Goal: Information Seeking & Learning: Learn about a topic

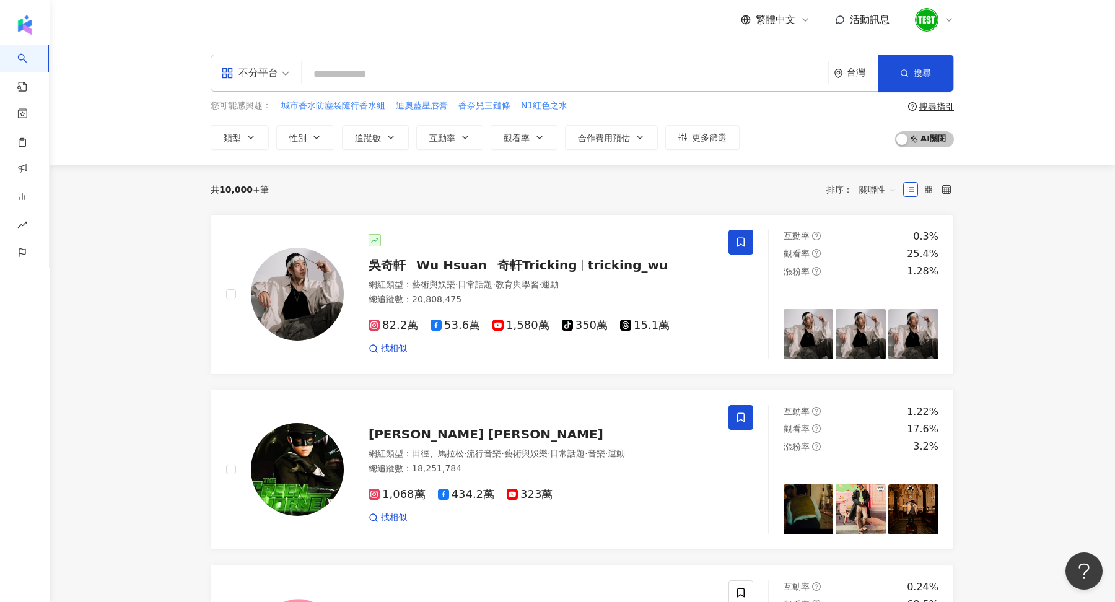
click at [270, 75] on div "不分平台" at bounding box center [249, 73] width 57 height 20
click at [275, 126] on div "Instagram" at bounding box center [259, 130] width 70 height 15
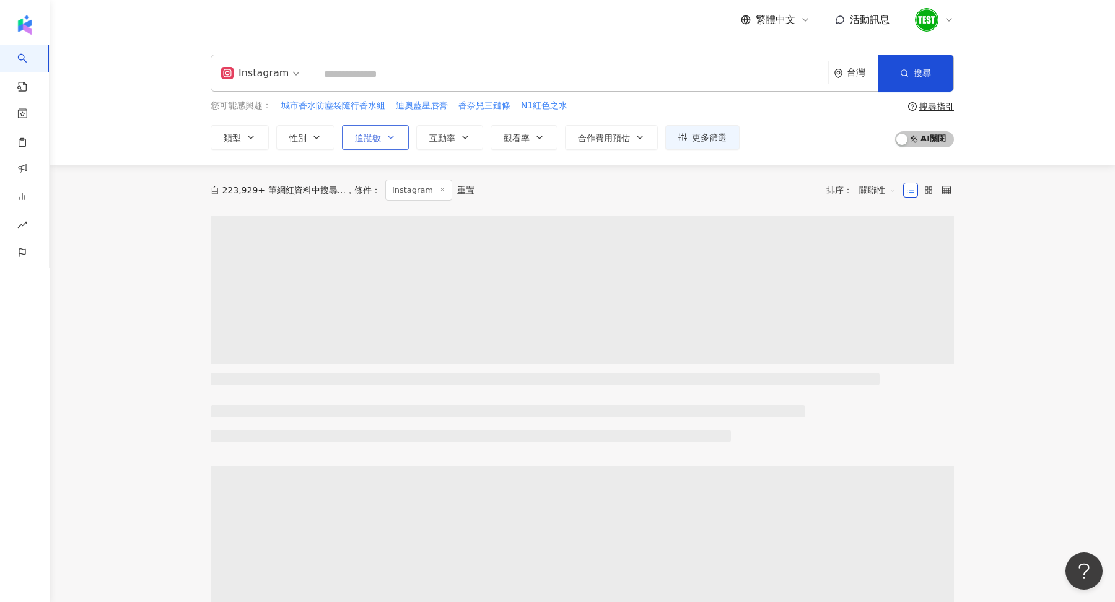
click at [363, 140] on span "追蹤數" at bounding box center [368, 138] width 26 height 10
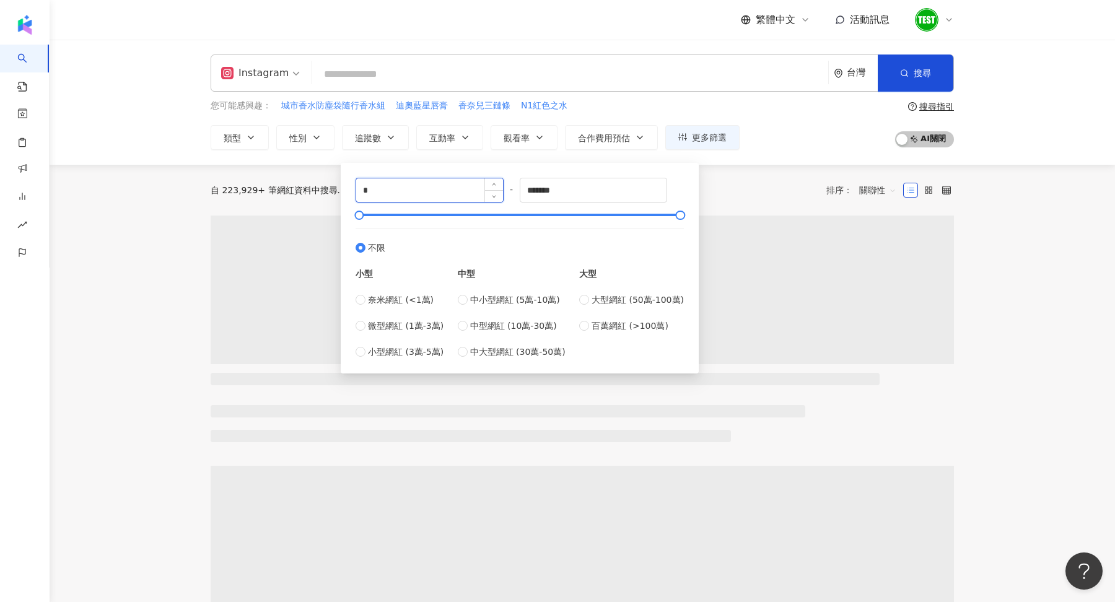
click at [415, 191] on input "*" at bounding box center [429, 190] width 147 height 24
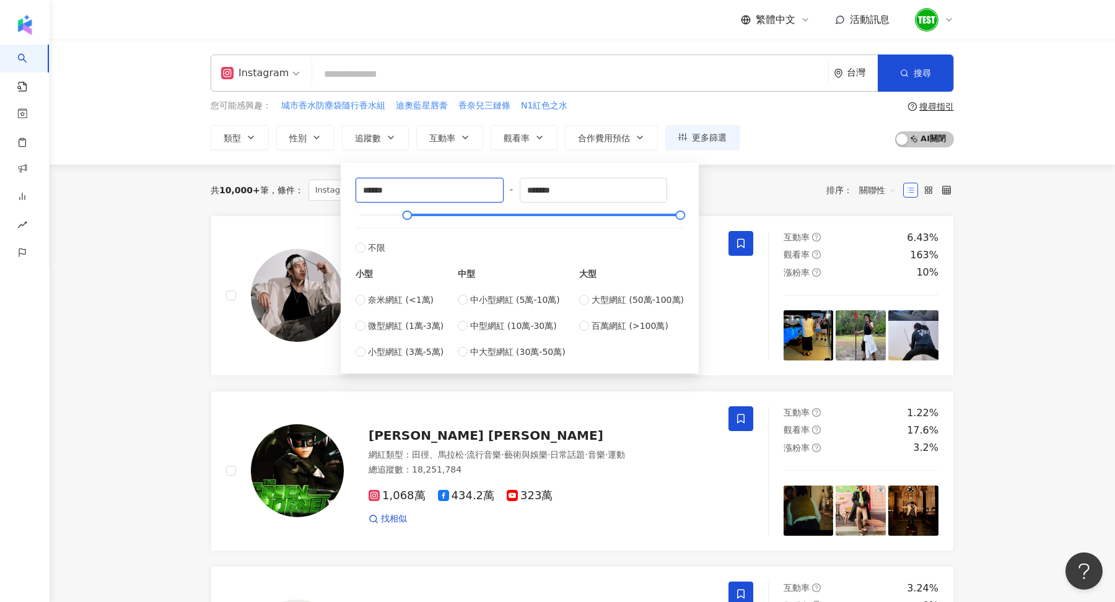
type input "******"
click at [751, 176] on div "共 10,000+ 筆 條件 ： Instagram 重置 排序： 關聯性" at bounding box center [583, 190] width 744 height 51
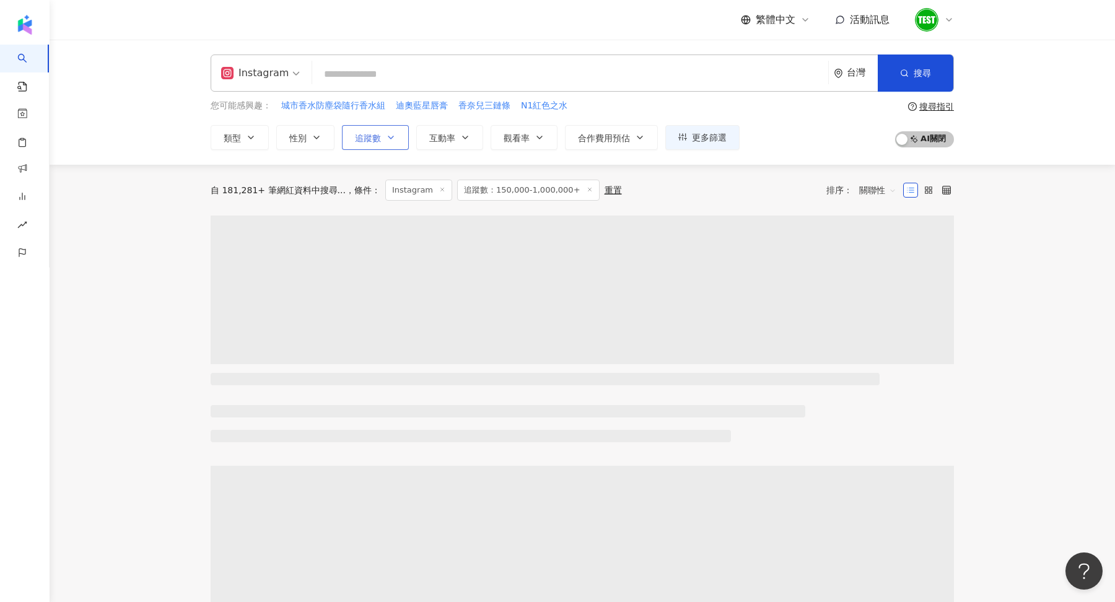
click at [376, 139] on span "追蹤數" at bounding box center [368, 138] width 26 height 10
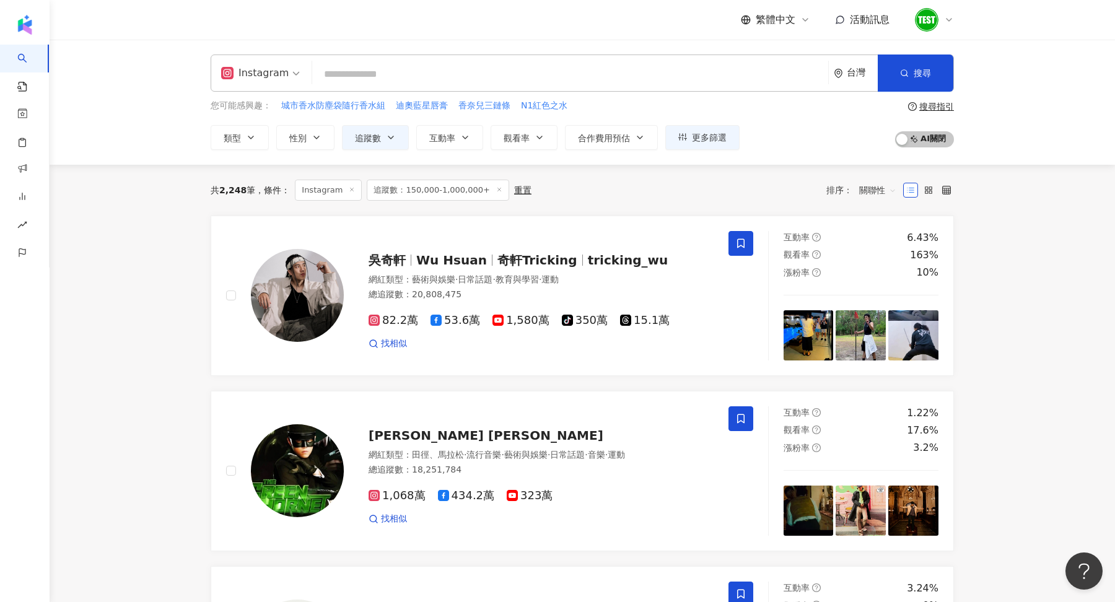
click at [750, 190] on div "共 2,248 筆 條件 ： Instagram 追蹤數：150,000-1,000,000+ 重置 排序： 關聯性" at bounding box center [583, 190] width 744 height 21
click at [431, 143] on button "互動率" at bounding box center [449, 137] width 67 height 25
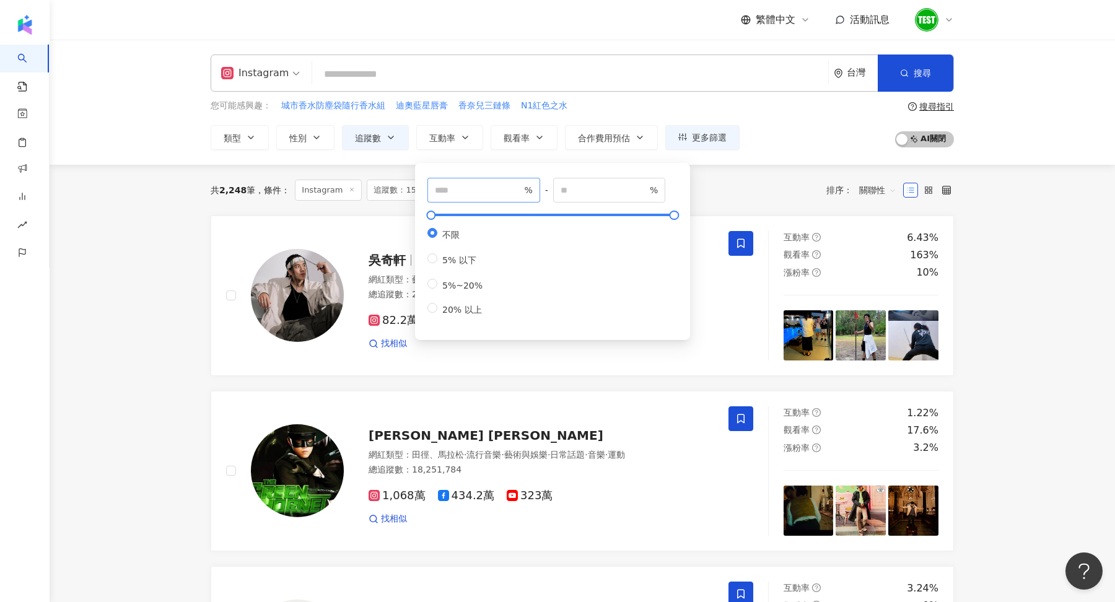
click at [469, 198] on span "%" at bounding box center [484, 190] width 113 height 25
type input "*"
click at [765, 183] on div "共 2,248 筆 條件 ： Instagram 追蹤數：150,000-1,000,000+ 重置 排序： 關聯性" at bounding box center [583, 190] width 744 height 21
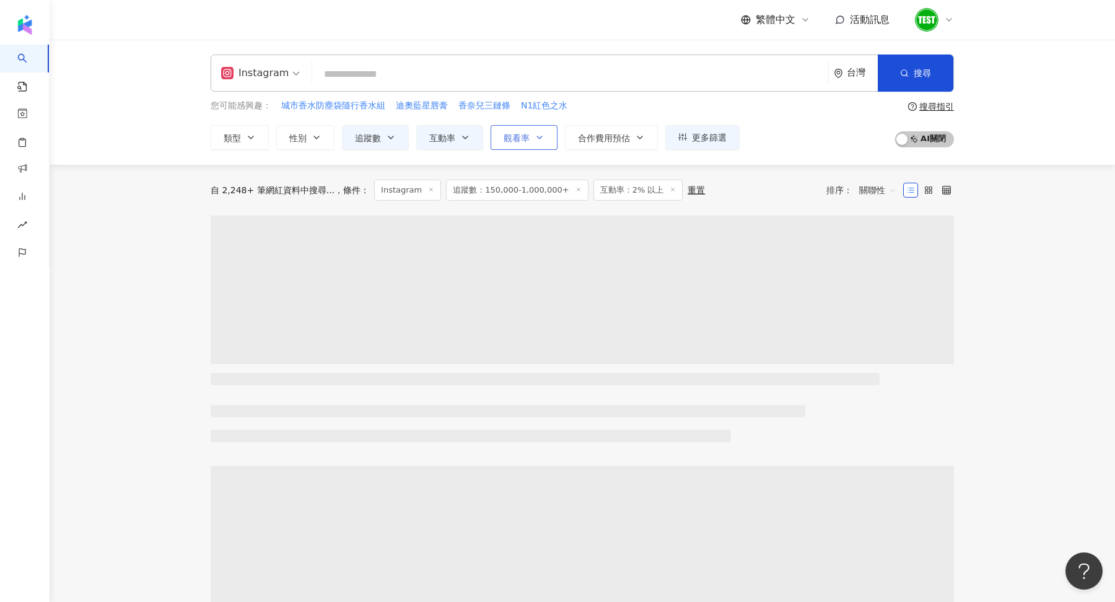
click at [530, 143] on button "觀看率" at bounding box center [524, 137] width 67 height 25
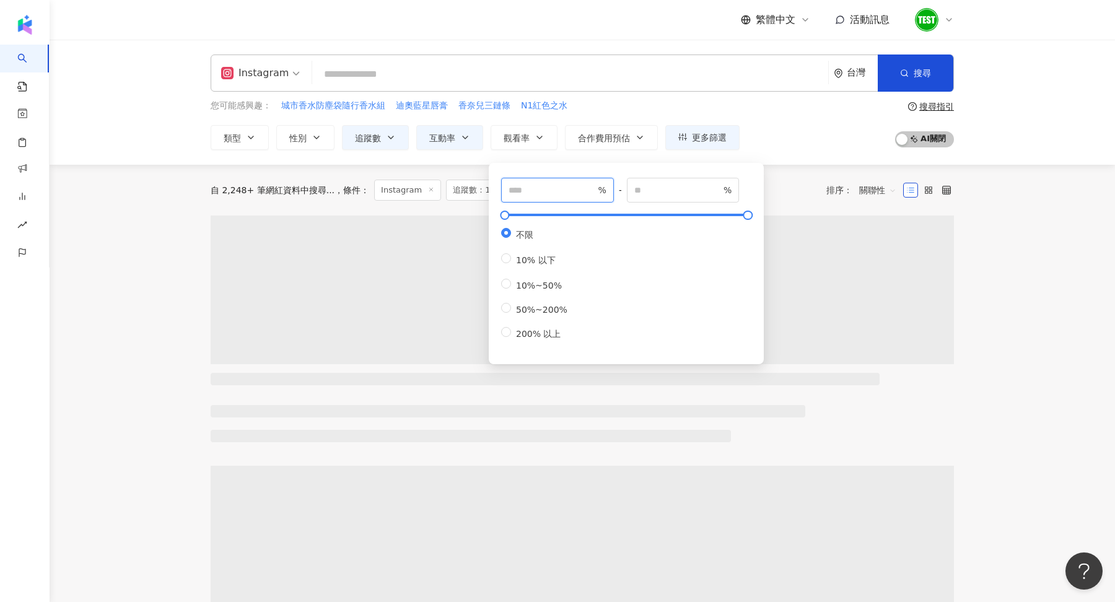
click at [526, 195] on input "number" at bounding box center [552, 190] width 87 height 14
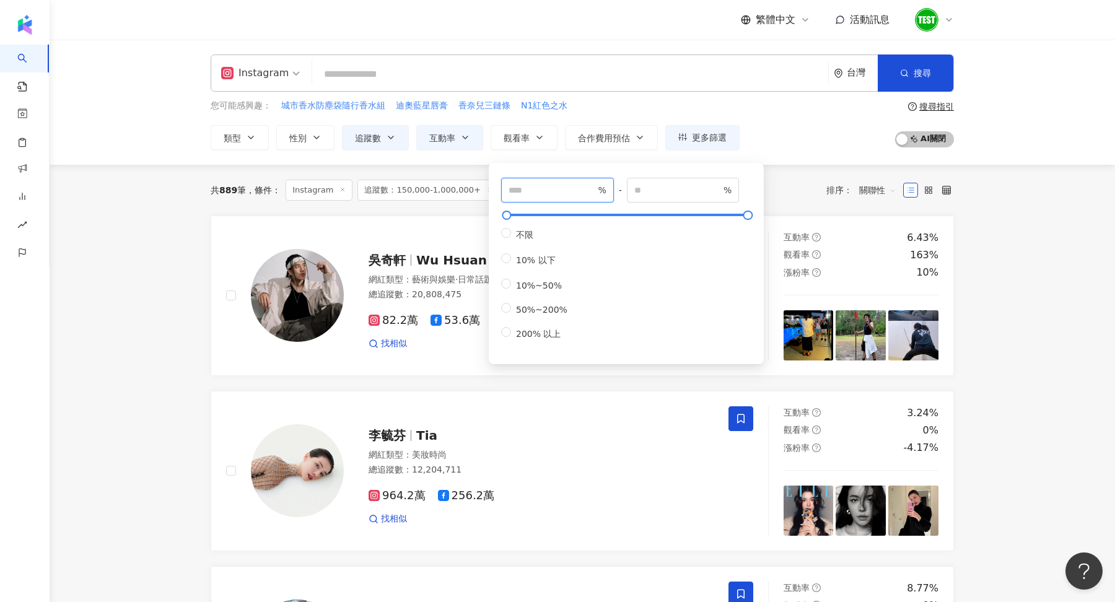
type input "**"
click at [833, 143] on div "您可能感興趣： 城市香水防塵袋隨行香水組 迪奧藍星唇膏 香奈兒三鏈條 N1紅色之水 類型 性別 追蹤數 互動率 觀看率 合作費用預估 更多篩選 ****** …" at bounding box center [583, 124] width 744 height 51
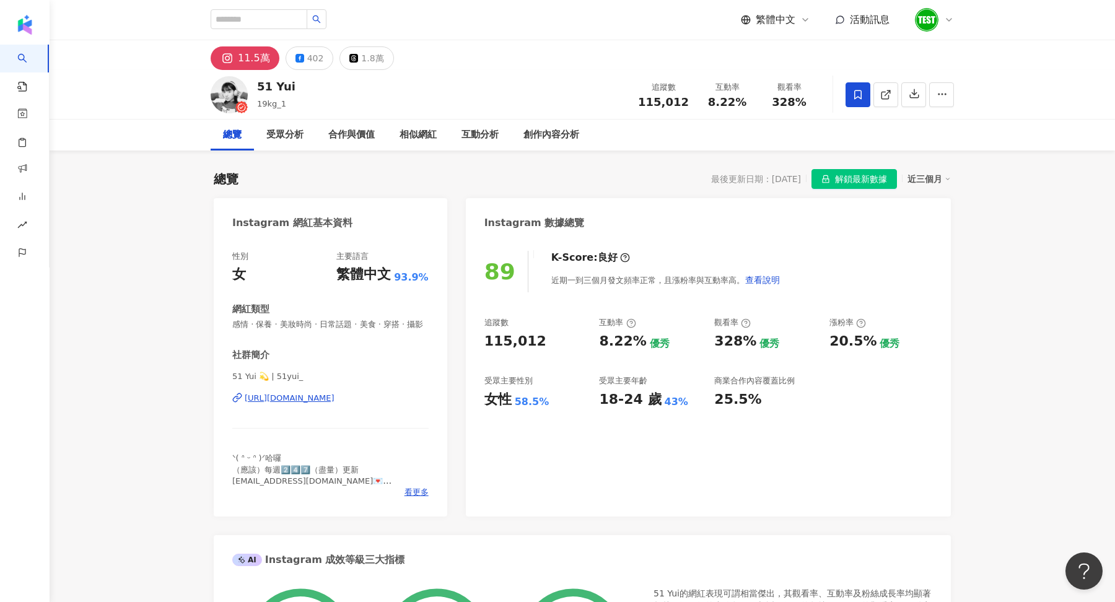
click at [947, 19] on icon at bounding box center [949, 20] width 5 height 2
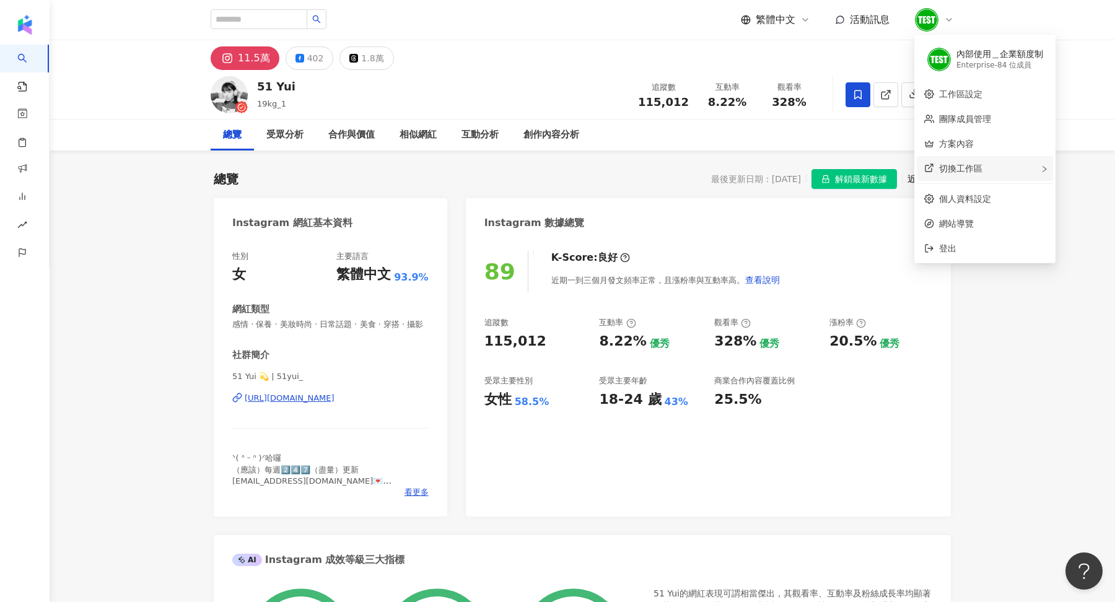
click at [981, 166] on span "切換工作區" at bounding box center [960, 169] width 43 height 10
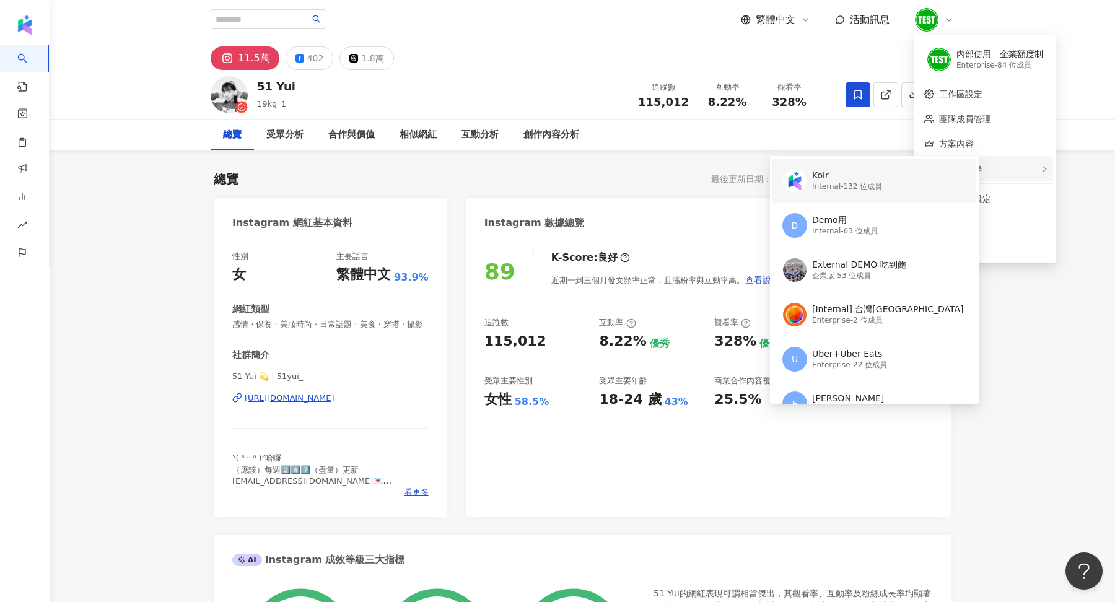
click at [857, 181] on div "Kolr" at bounding box center [847, 176] width 70 height 12
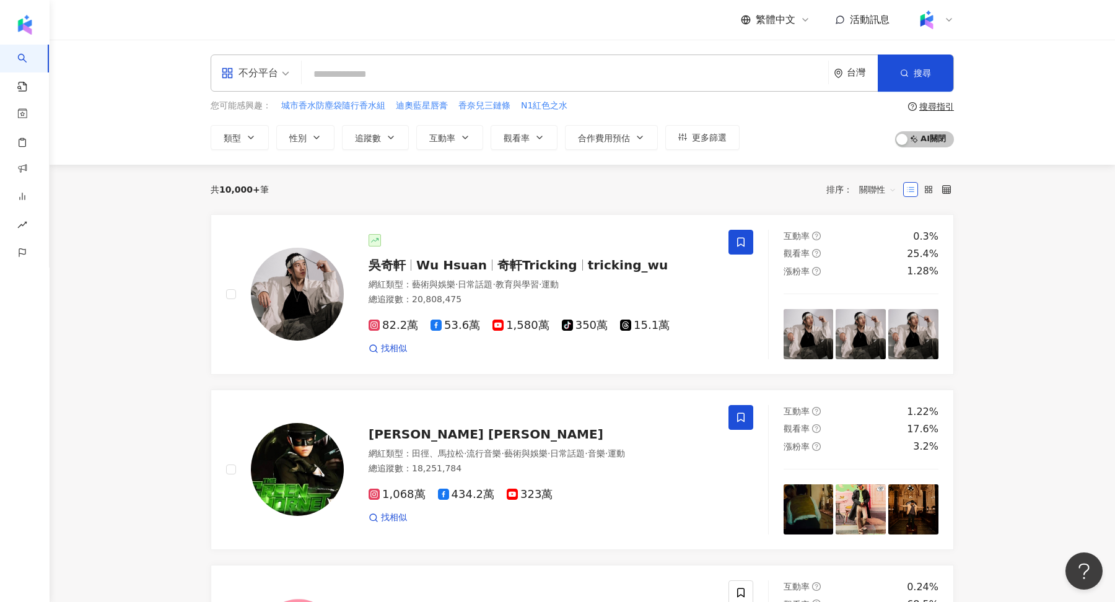
click at [265, 84] on span at bounding box center [255, 73] width 68 height 36
click at [263, 133] on div "Instagram" at bounding box center [259, 130] width 70 height 15
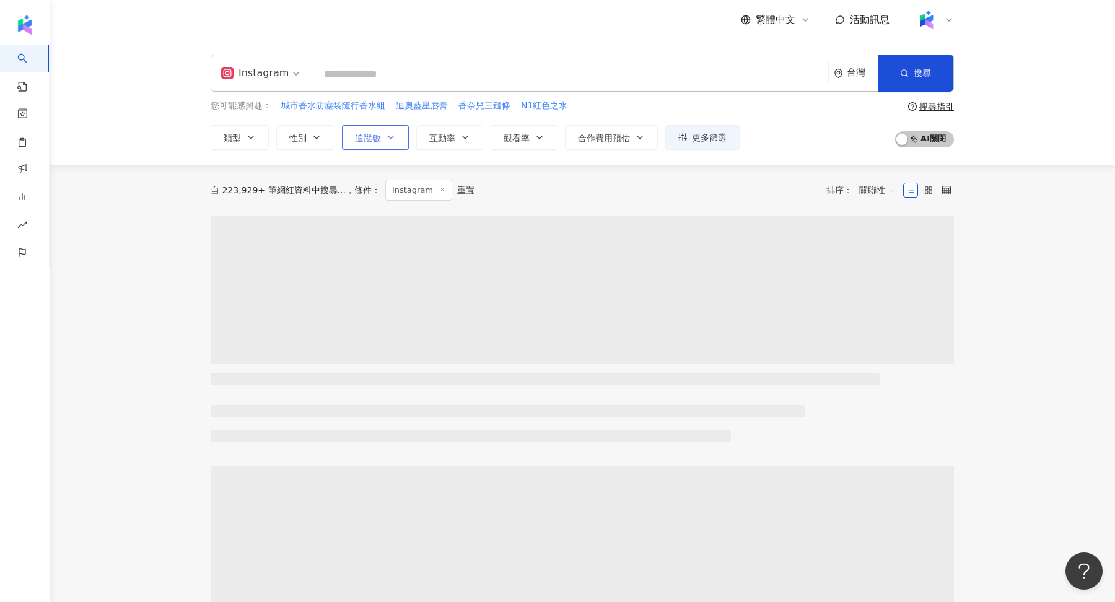
click at [368, 136] on span "追蹤數" at bounding box center [368, 138] width 26 height 10
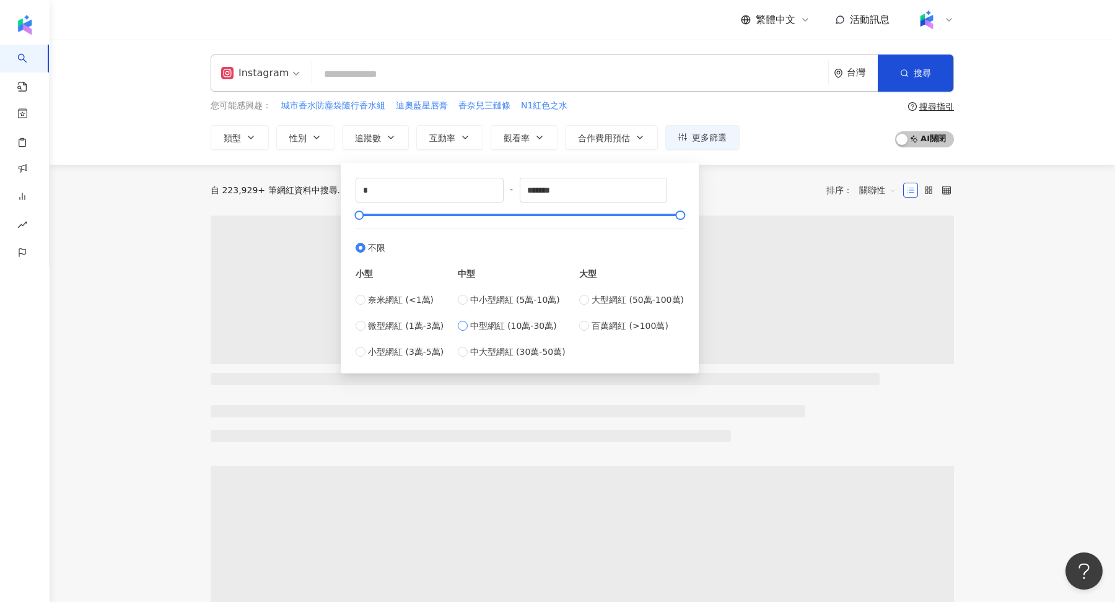
click at [521, 326] on span "中型網紅 (10萬-30萬)" at bounding box center [513, 326] width 87 height 14
type input "******"
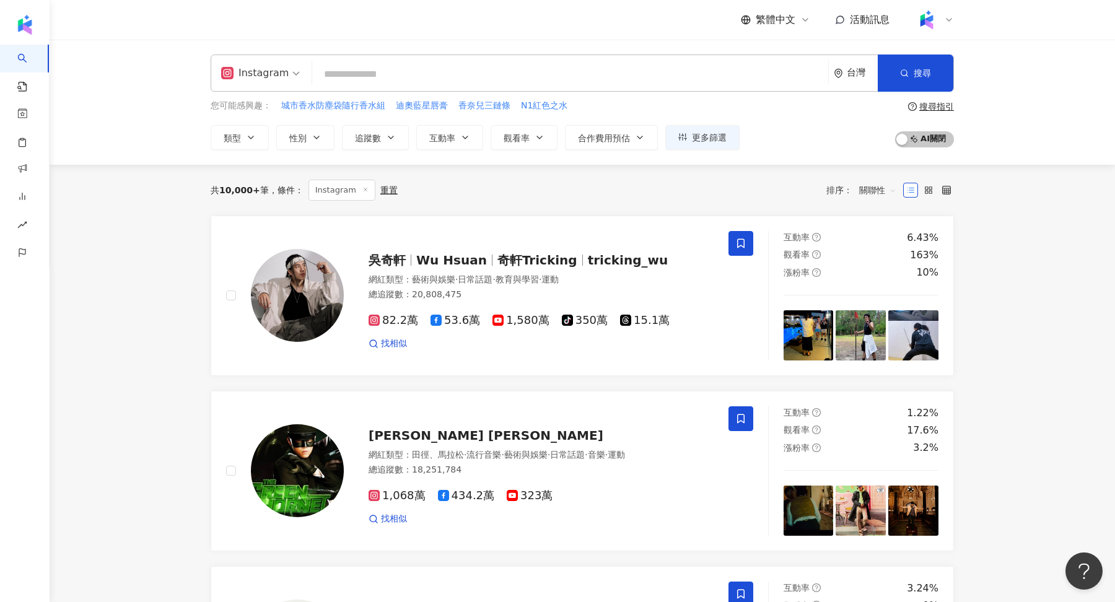
click at [837, 131] on div "您可能感興趣： 城市香水防塵袋隨行香水組 迪奧藍星唇膏 香奈兒三鏈條 N1紅色之水 類型 性別 追蹤數 互動率 觀看率 合作費用預估 更多篩選 ****** …" at bounding box center [583, 124] width 744 height 51
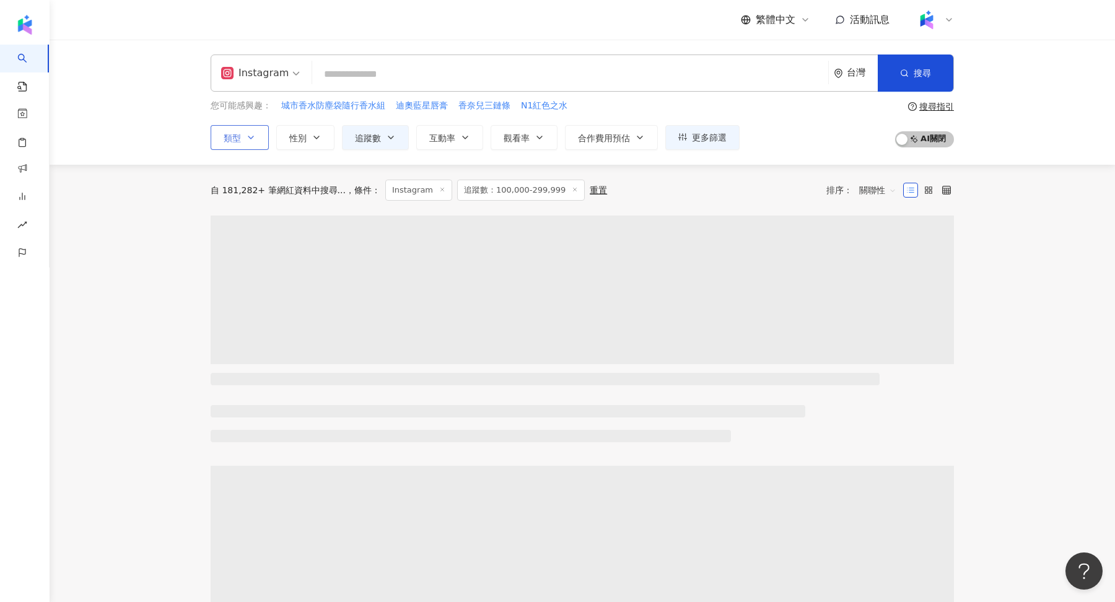
click at [250, 134] on icon "button" at bounding box center [251, 138] width 10 height 10
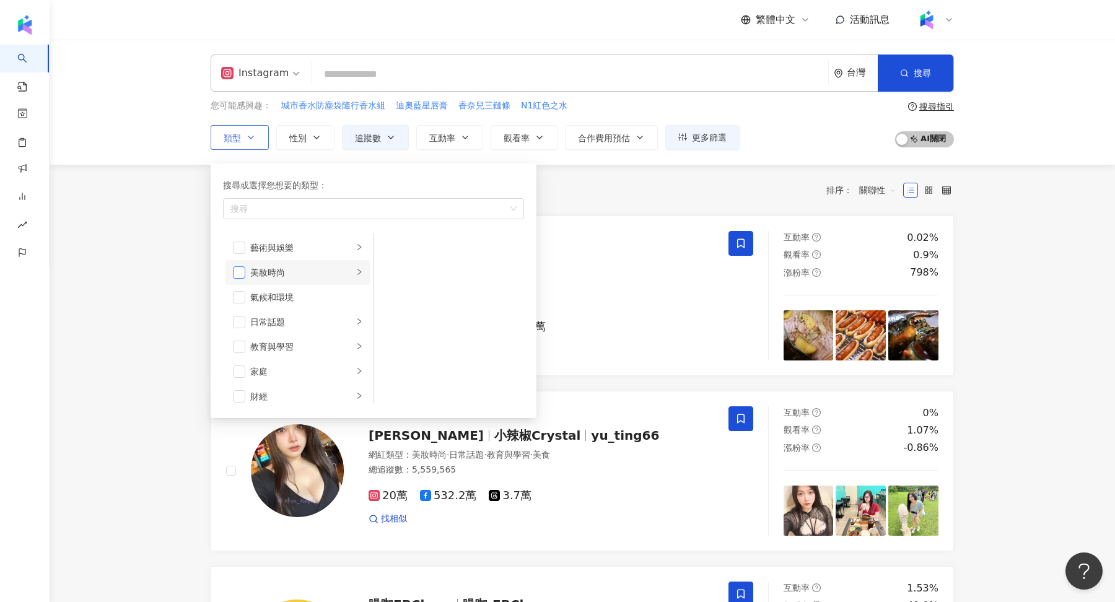
click at [239, 270] on span "button" at bounding box center [239, 272] width 12 height 12
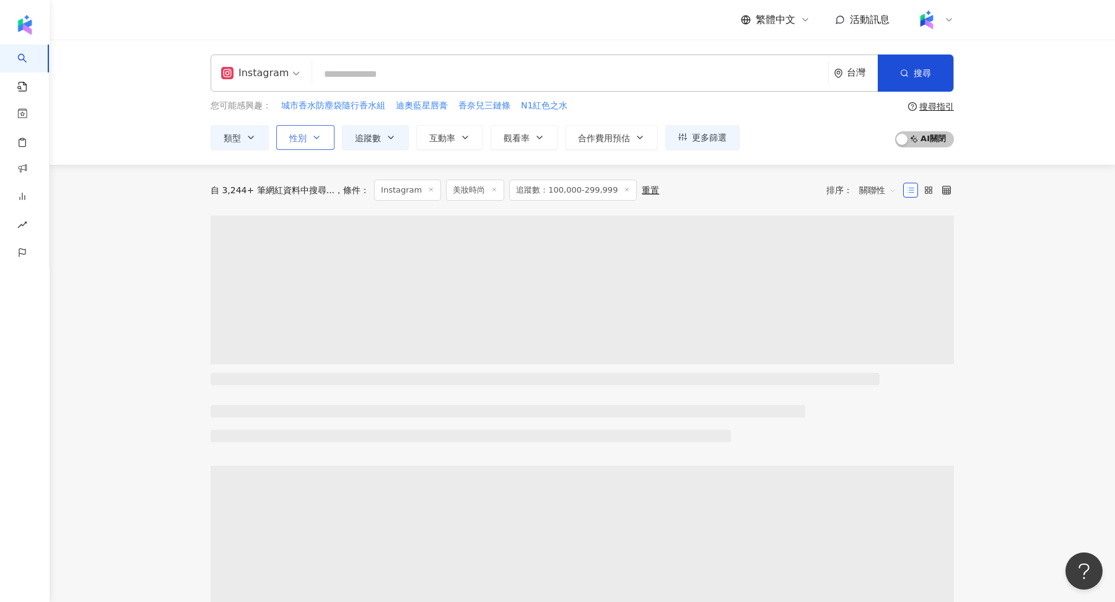
click at [315, 126] on button "性別" at bounding box center [305, 137] width 58 height 25
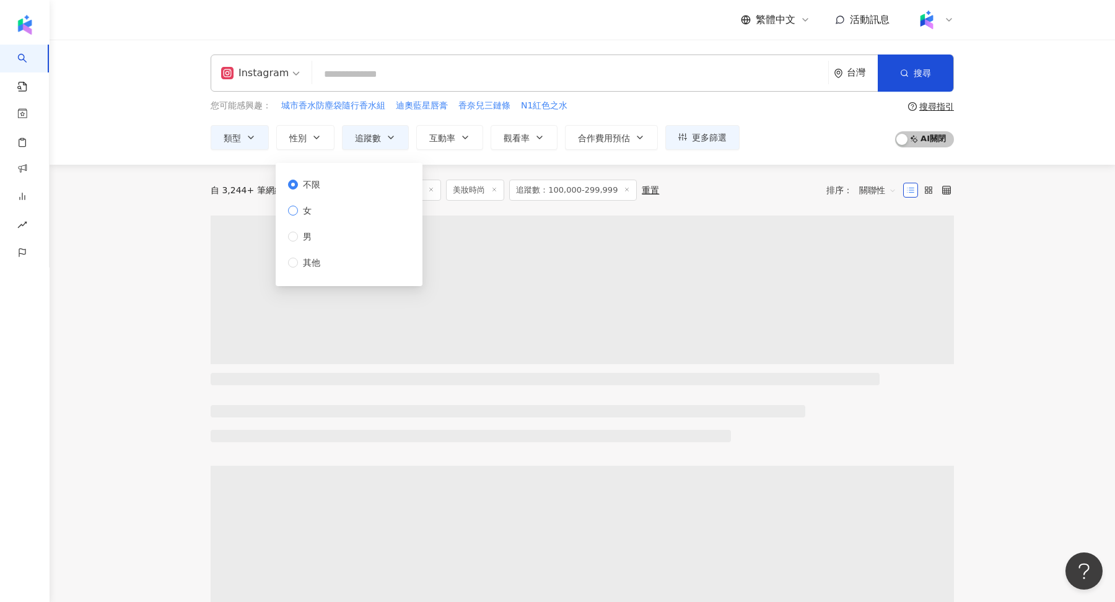
click at [299, 215] on span "女" at bounding box center [307, 211] width 19 height 14
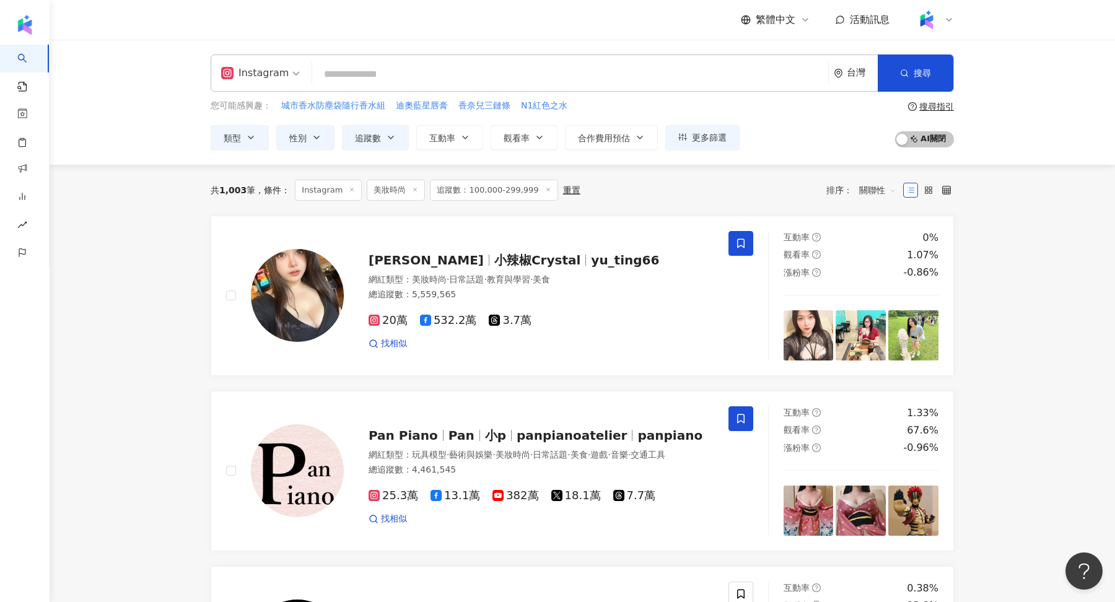
click at [830, 172] on div "共 1,003 筆 條件 ： Instagram 美妝時尚 追蹤數：100,000-299,999 重置 排序： 關聯性" at bounding box center [583, 190] width 744 height 51
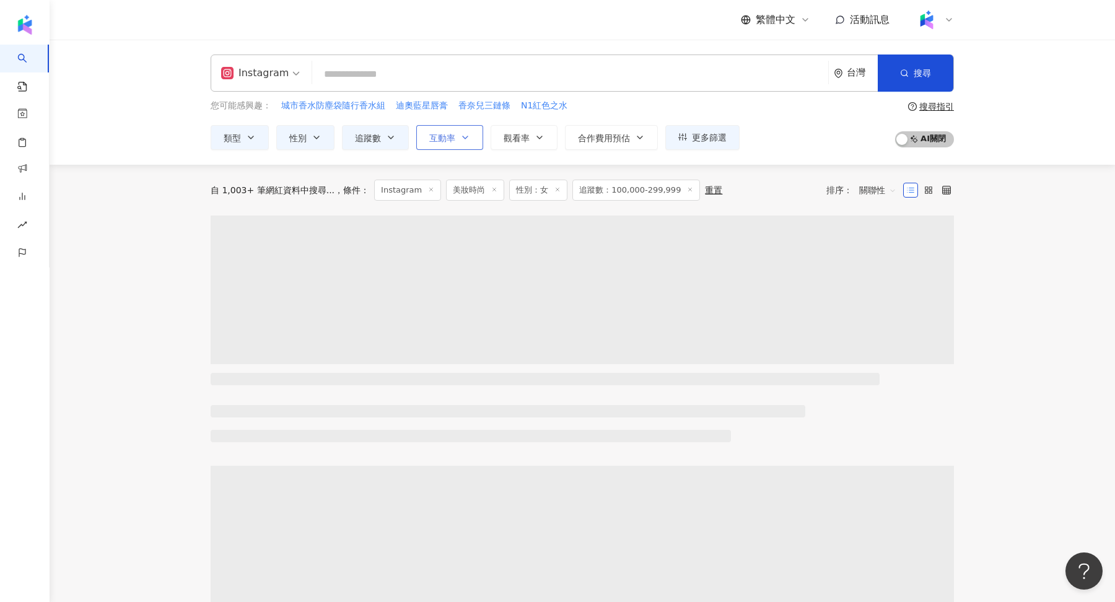
click at [462, 141] on icon "button" at bounding box center [465, 138] width 10 height 10
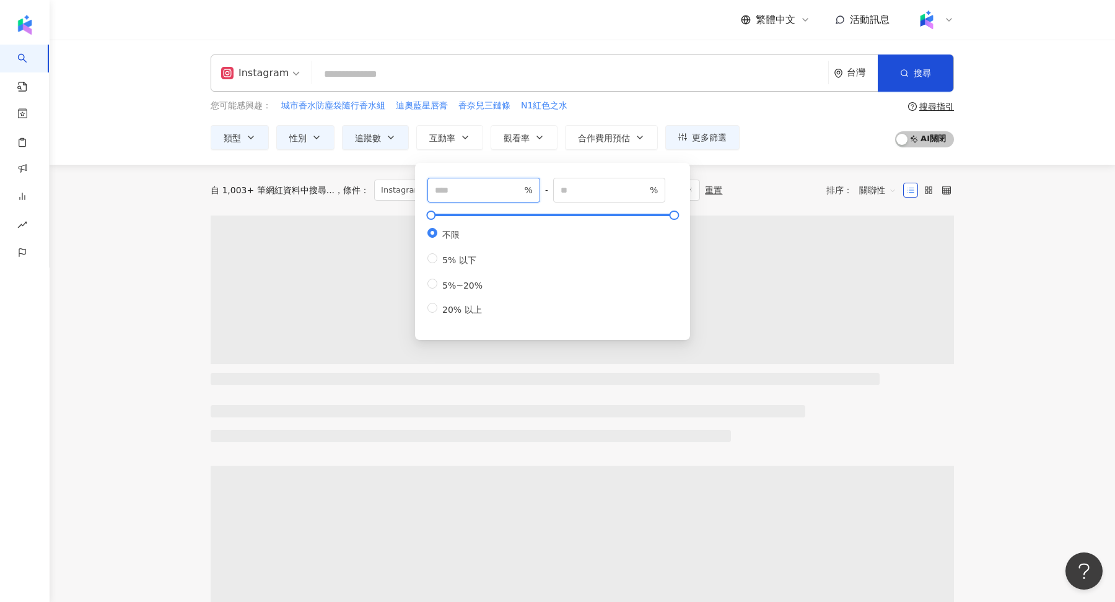
click at [508, 186] on input "number" at bounding box center [478, 190] width 87 height 14
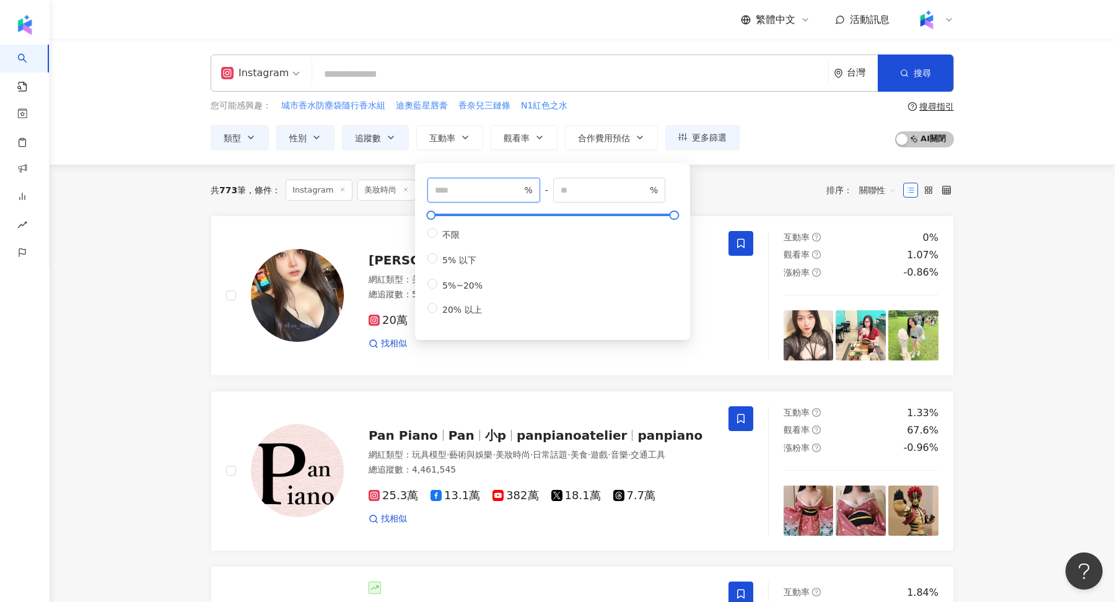
type input "*"
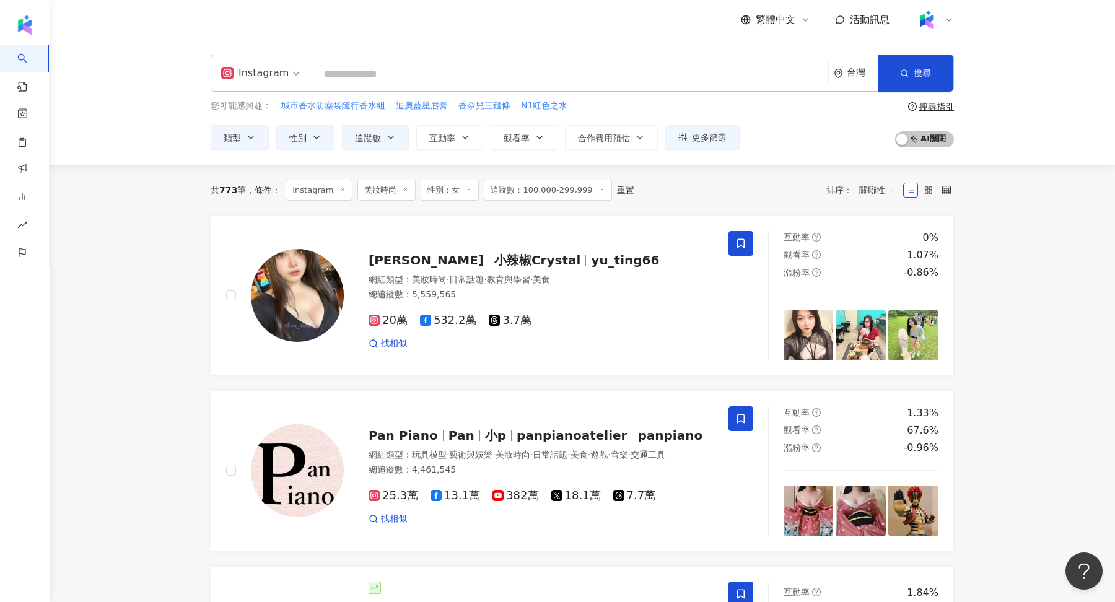
click at [804, 129] on div "您可能感興趣： 城市香水防塵袋隨行香水組 迪奧藍星唇膏 香奈兒三鏈條 N1紅色之水 類型 性別 追蹤數 互動率 觀看率 合作費用預估 更多篩選 ****** …" at bounding box center [583, 124] width 744 height 51
click at [524, 143] on button "觀看率" at bounding box center [524, 137] width 67 height 25
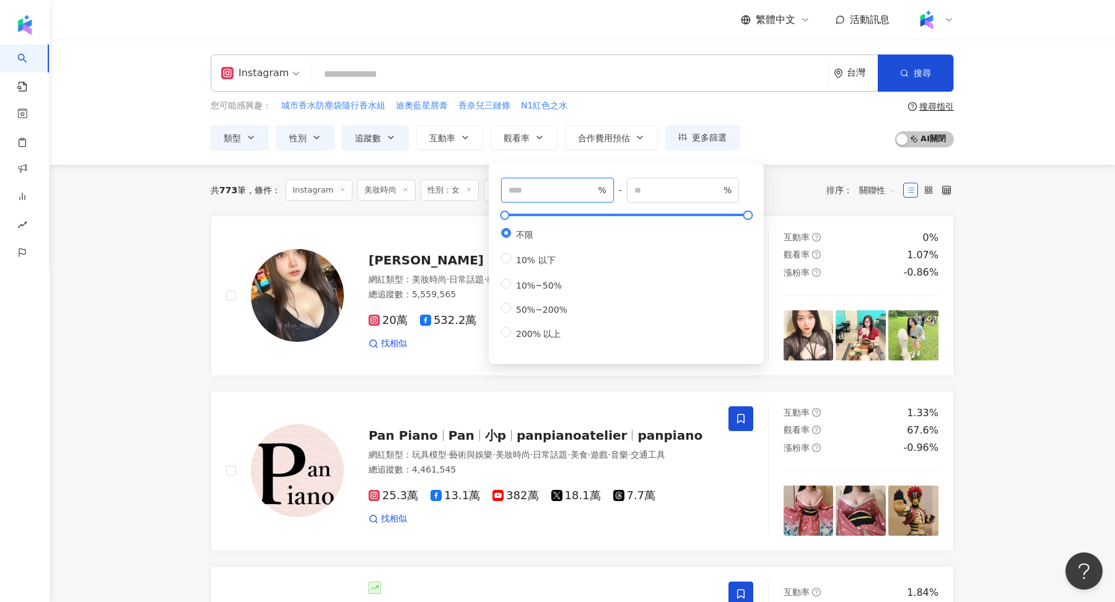
click at [532, 196] on span "%" at bounding box center [557, 190] width 113 height 25
type input "**"
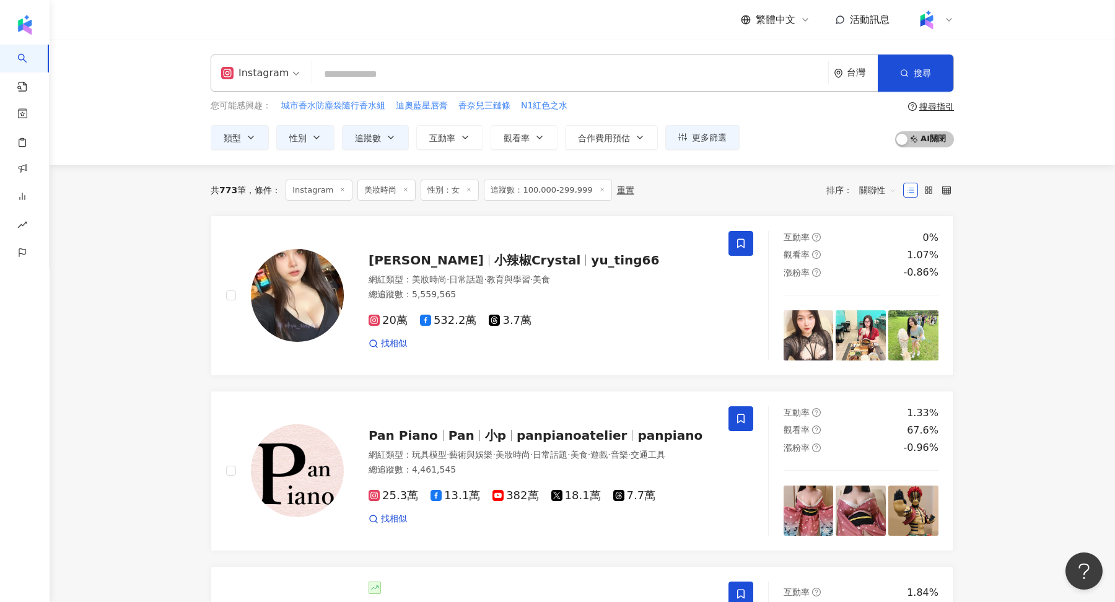
click at [822, 123] on div "您可能感興趣： 城市香水防塵袋隨行香水組 迪奧藍星唇膏 香奈兒三鏈條 N1紅色之水 類型 性別 追蹤數 互動率 觀看率 合作費用預估 更多篩選 ****** …" at bounding box center [583, 124] width 744 height 51
click at [442, 133] on span "互動率" at bounding box center [442, 138] width 26 height 10
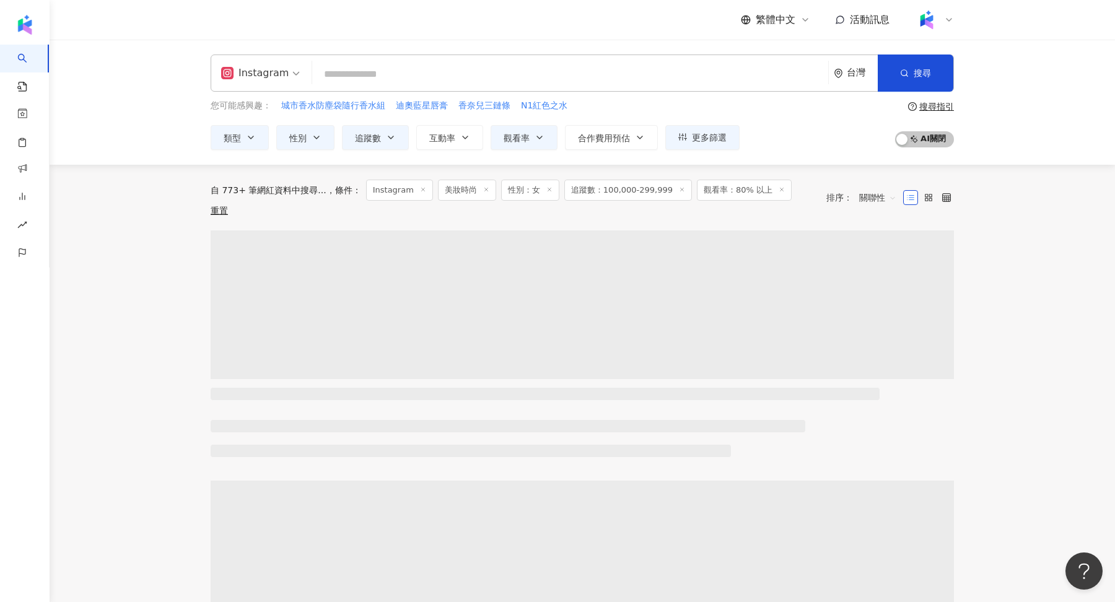
click at [797, 123] on div "您可能感興趣： 城市香水防塵袋隨行香水組 迪奧藍星唇膏 香奈兒三鏈條 N1紅色之水 類型 性別 追蹤數 互動率 觀看率 合作費用預估 更多篩選 ****** …" at bounding box center [583, 124] width 744 height 51
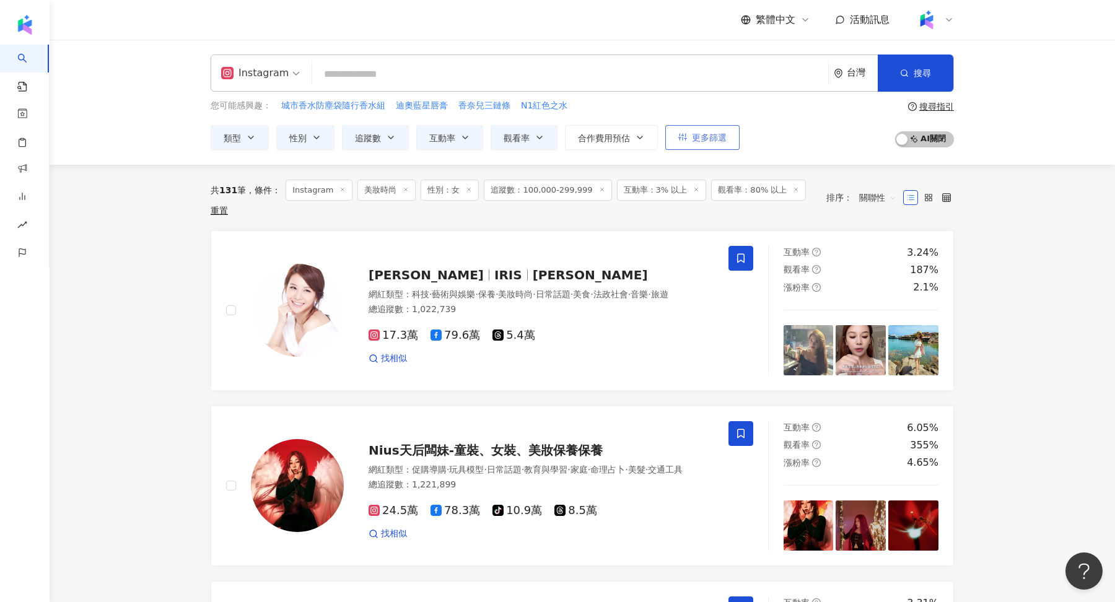
click at [728, 131] on button "更多篩選" at bounding box center [703, 137] width 74 height 25
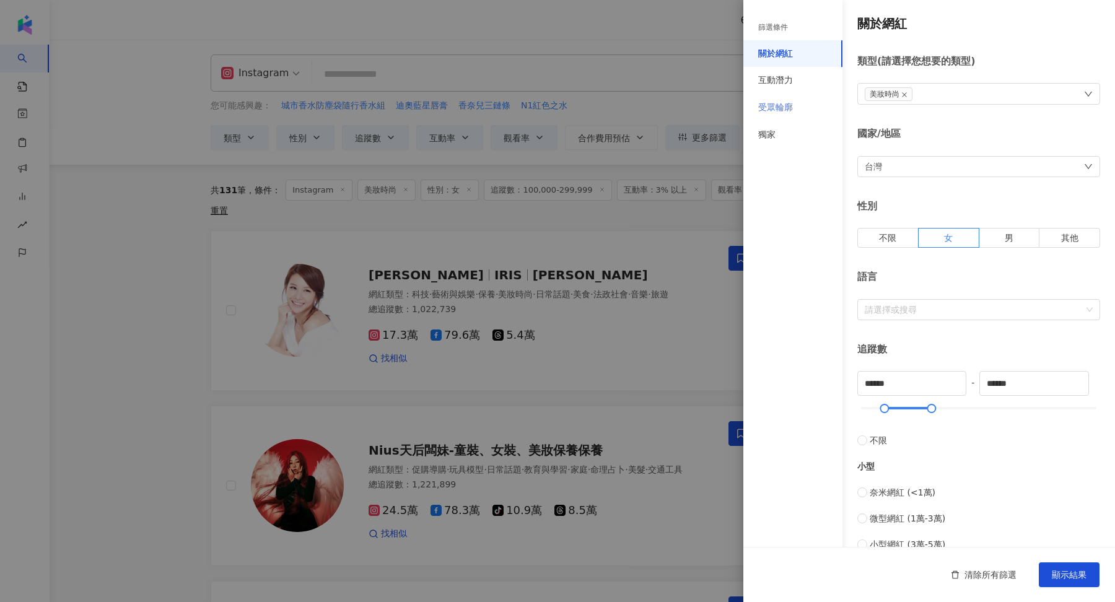
click at [788, 100] on div "受眾輪廓" at bounding box center [793, 107] width 99 height 27
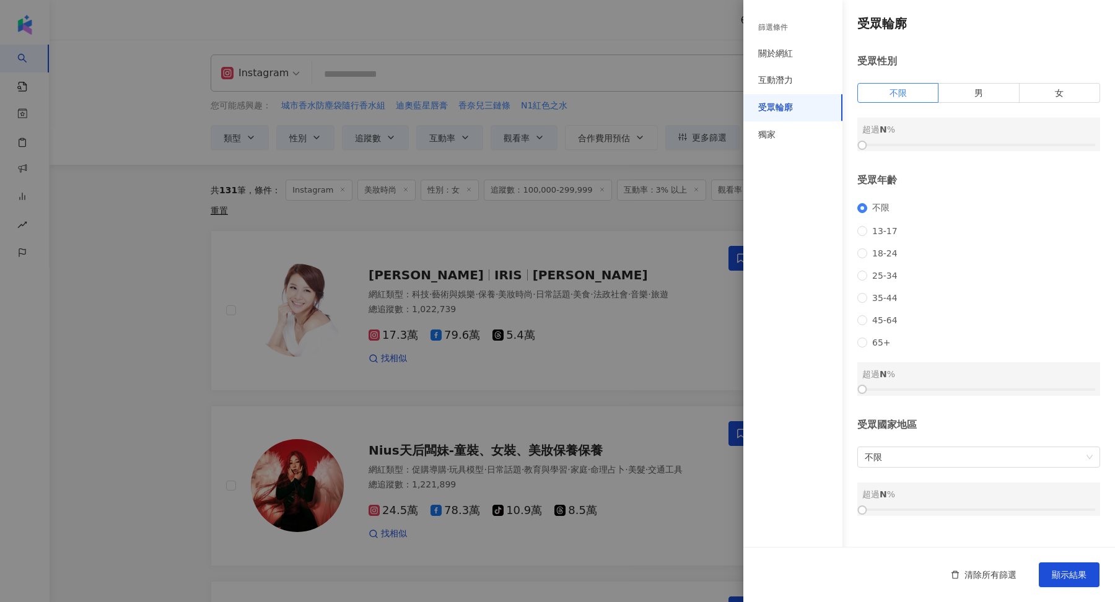
click at [889, 261] on div "不限 13-17 18-24 25-34 35-44 45-64 65+" at bounding box center [979, 275] width 243 height 145
click at [889, 258] on span "18-24" at bounding box center [885, 254] width 35 height 10
drag, startPoint x: 863, startPoint y: 393, endPoint x: 964, endPoint y: 398, distance: 100.5
click at [964, 393] on div at bounding box center [962, 389] width 7 height 7
click at [1049, 560] on div "清除所有篩選 顯示結果" at bounding box center [930, 574] width 372 height 55
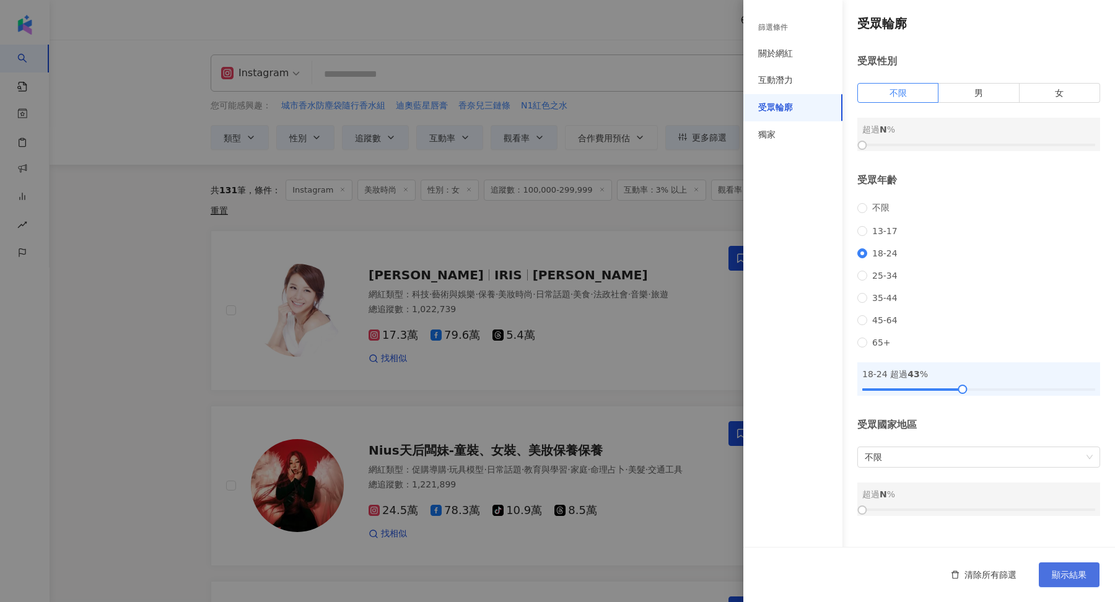
click at [1053, 570] on button "顯示結果" at bounding box center [1069, 575] width 61 height 25
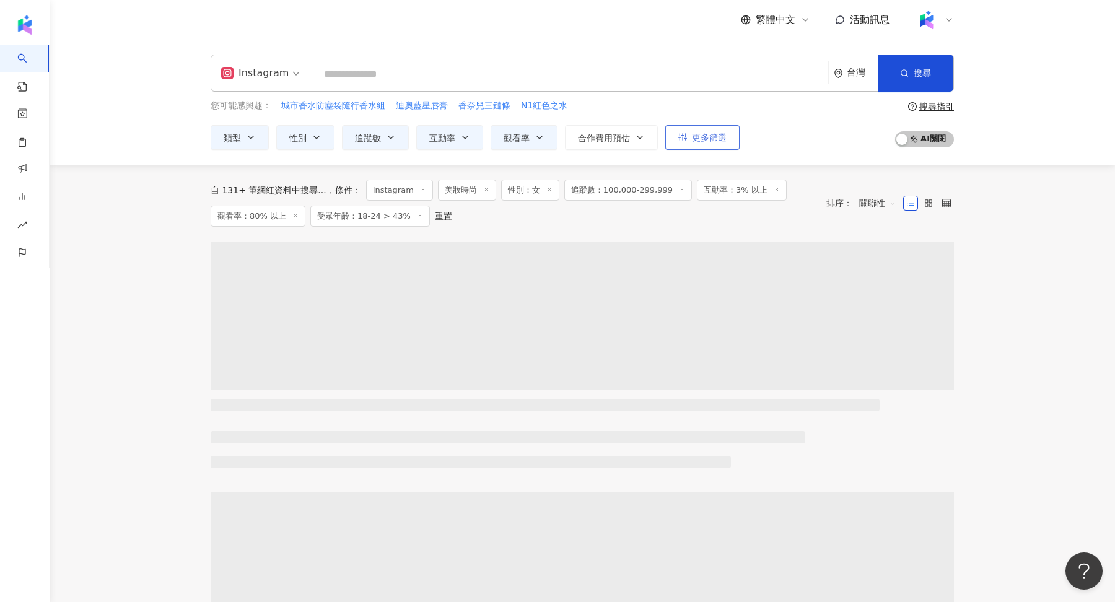
click at [696, 147] on button "更多篩選" at bounding box center [703, 137] width 74 height 25
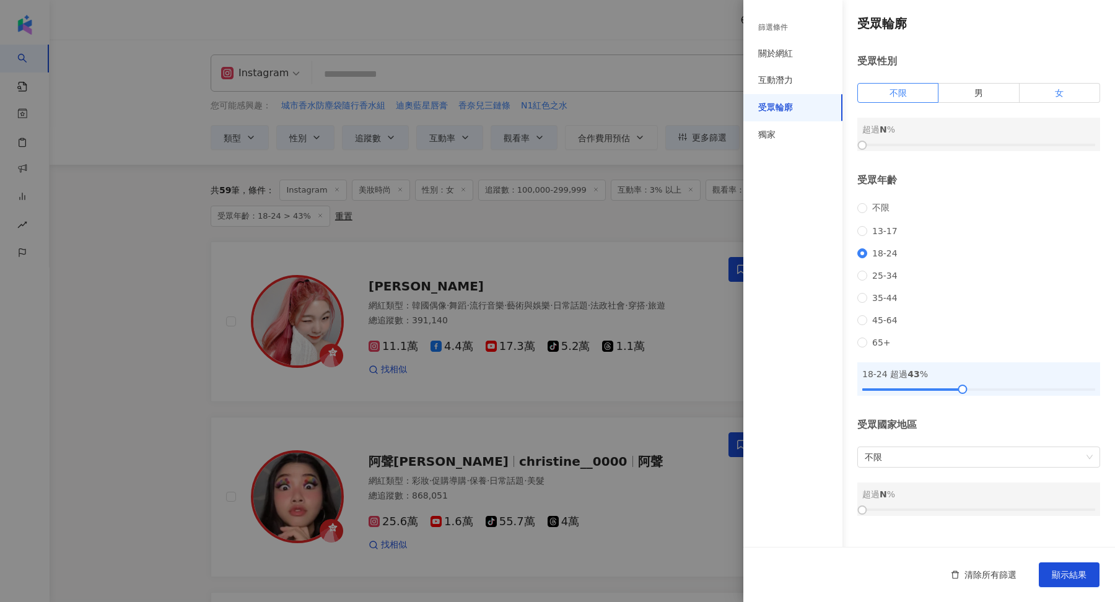
click at [1024, 90] on label "女" at bounding box center [1060, 93] width 81 height 20
drag, startPoint x: 864, startPoint y: 143, endPoint x: 970, endPoint y: 145, distance: 106.0
click at [970, 145] on div at bounding box center [969, 145] width 7 height 7
click at [1091, 581] on button "顯示結果" at bounding box center [1069, 575] width 61 height 25
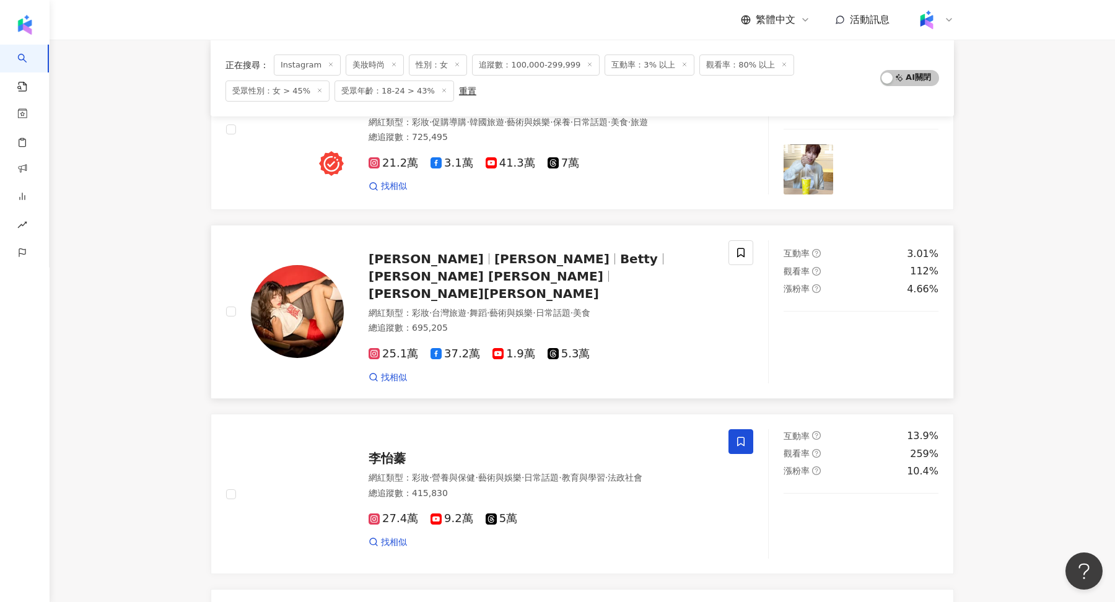
scroll to position [1036, 0]
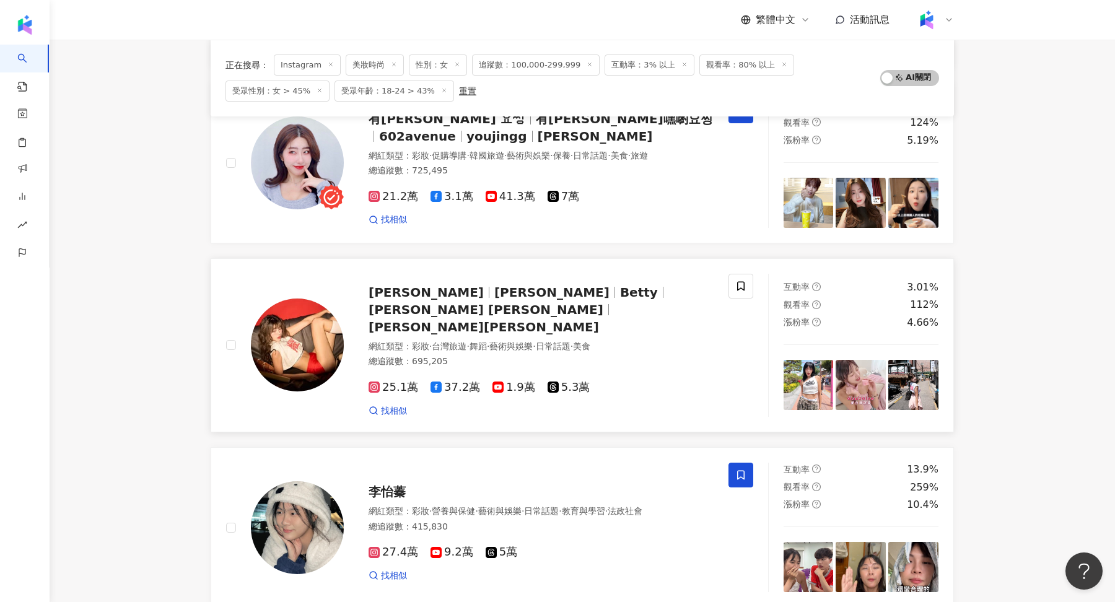
click at [293, 301] on img at bounding box center [297, 345] width 93 height 93
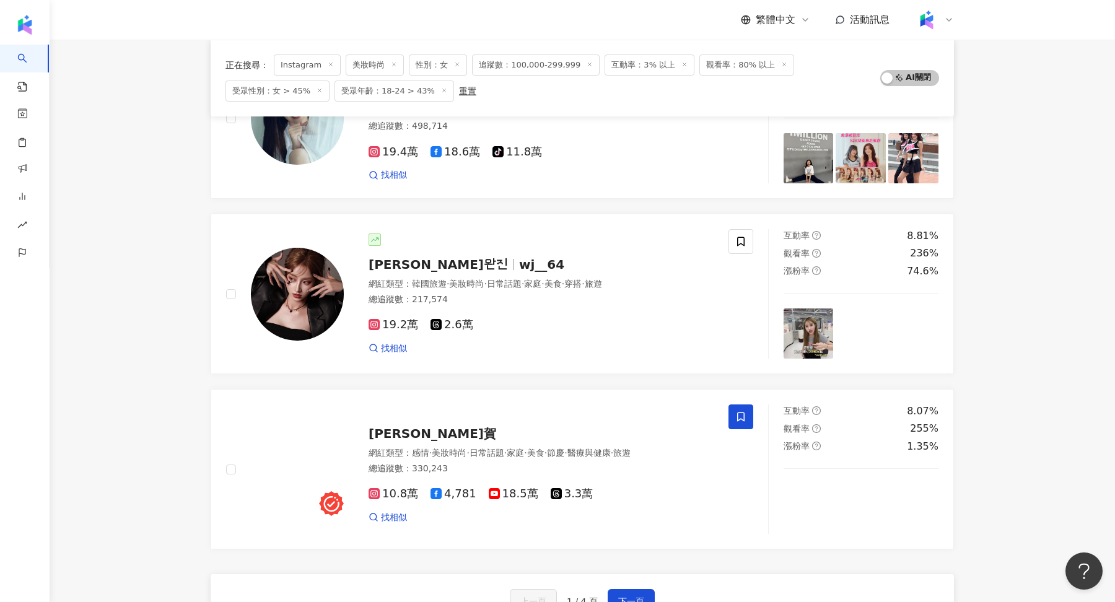
scroll to position [1805, 0]
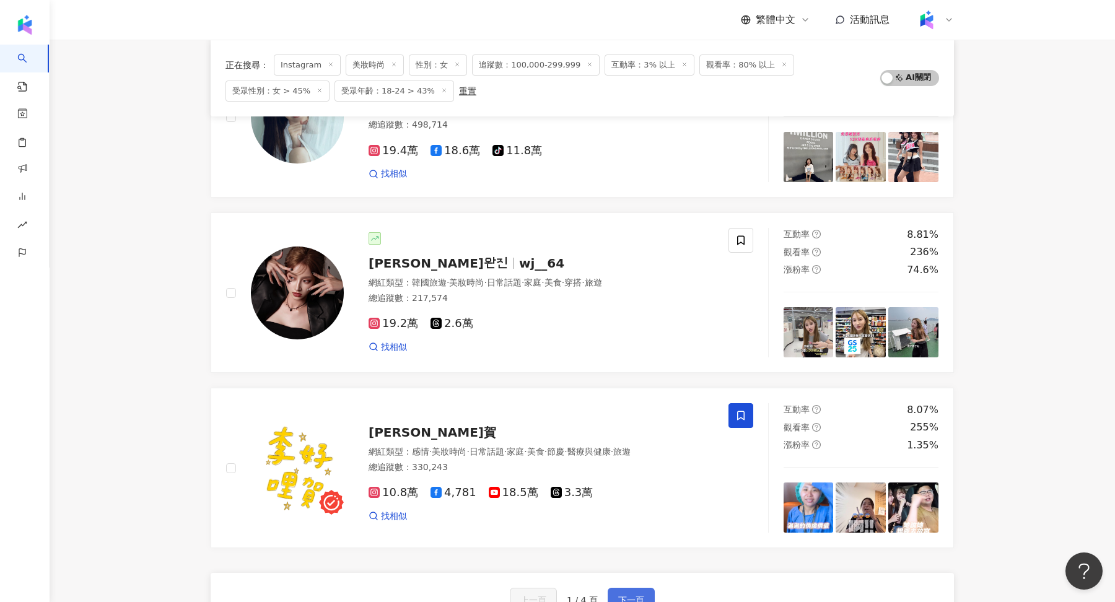
click at [641, 596] on span "下一頁" at bounding box center [631, 601] width 26 height 10
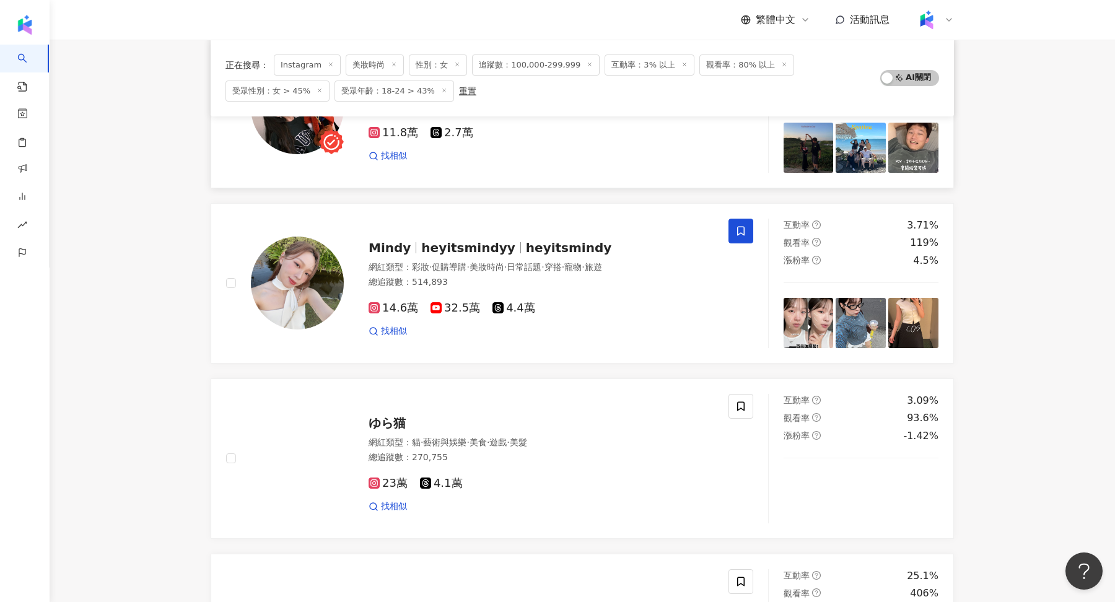
scroll to position [528, 0]
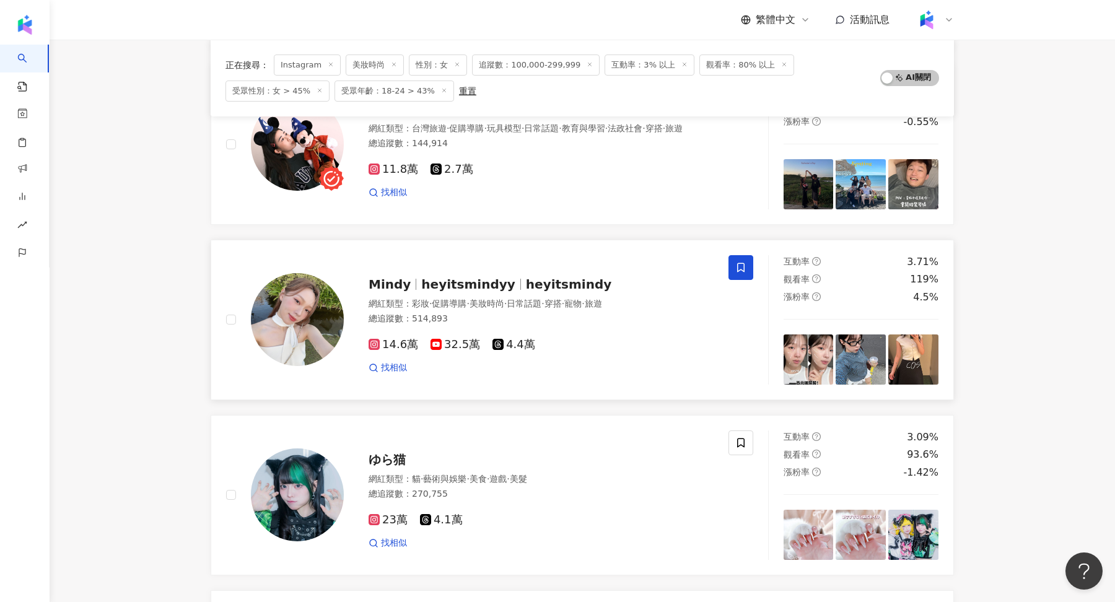
click at [279, 349] on img at bounding box center [297, 319] width 93 height 93
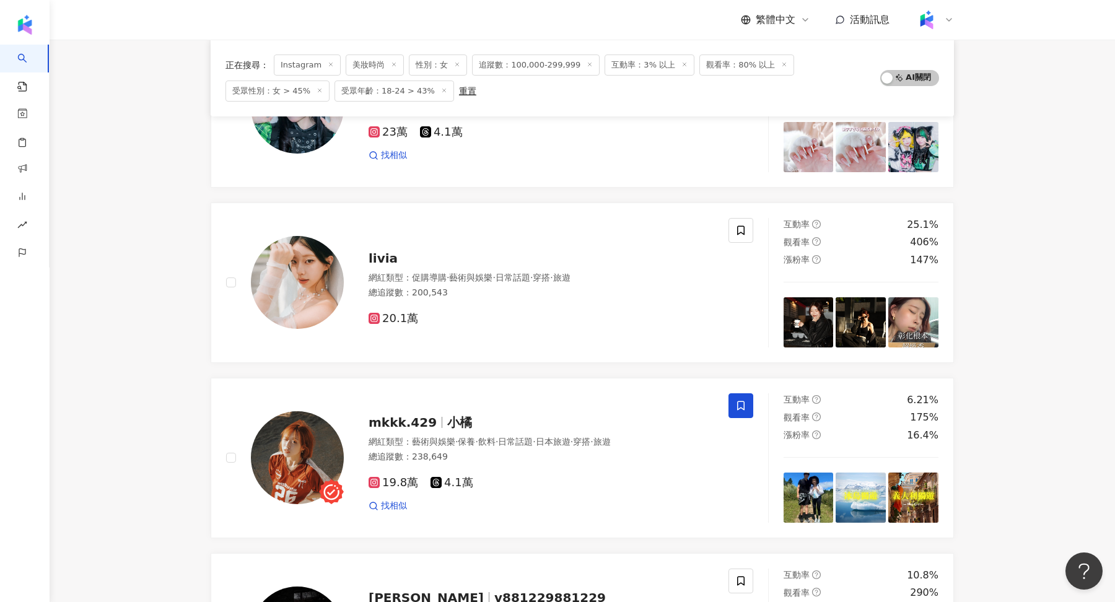
scroll to position [945, 0]
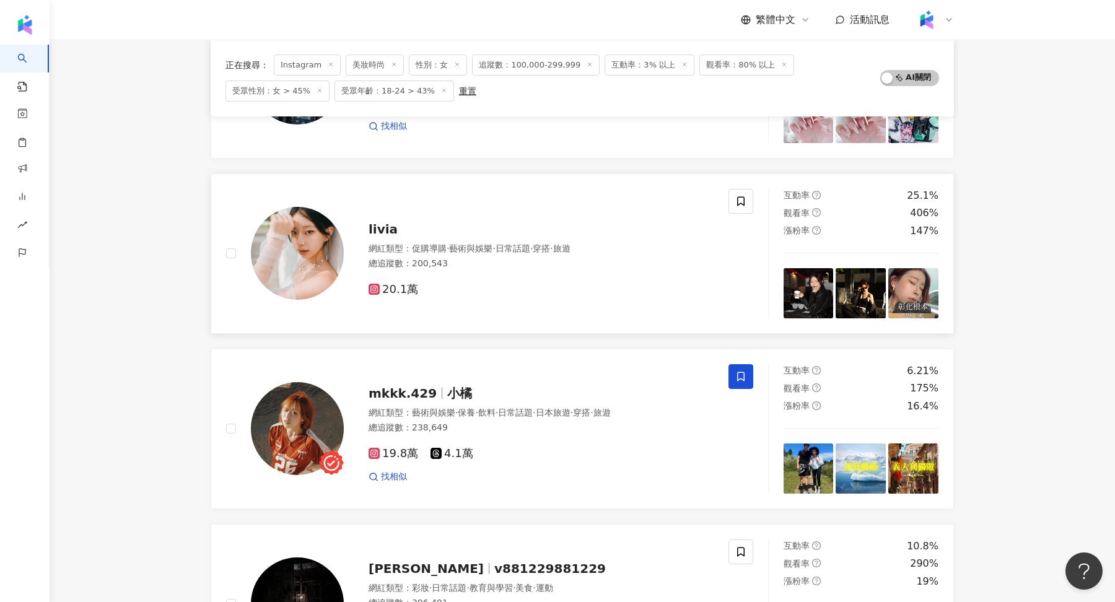
click at [301, 257] on img at bounding box center [297, 253] width 93 height 93
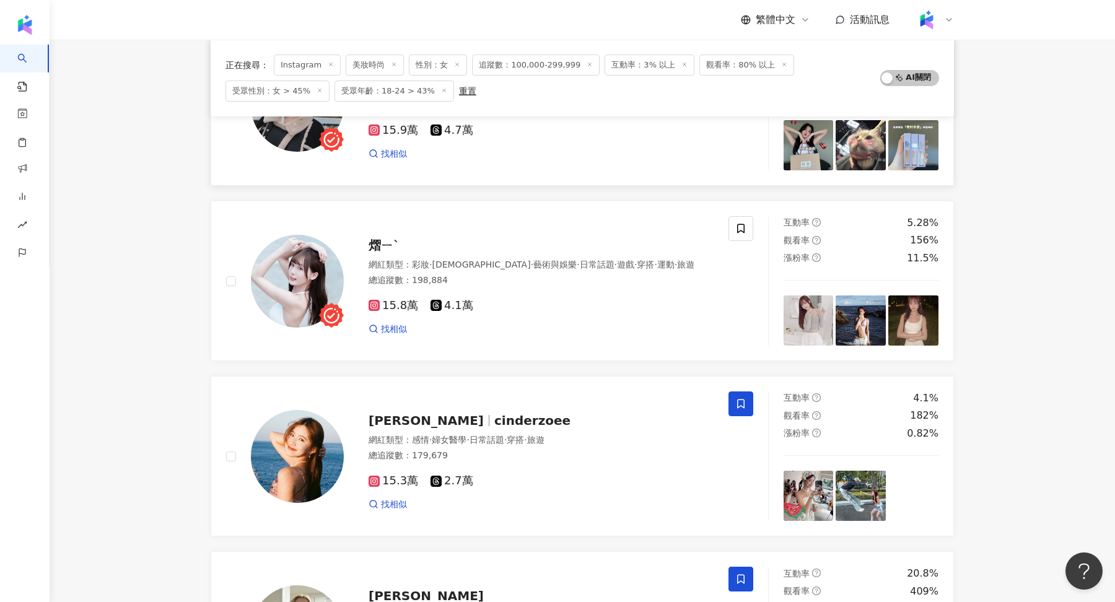
scroll to position [1624, 0]
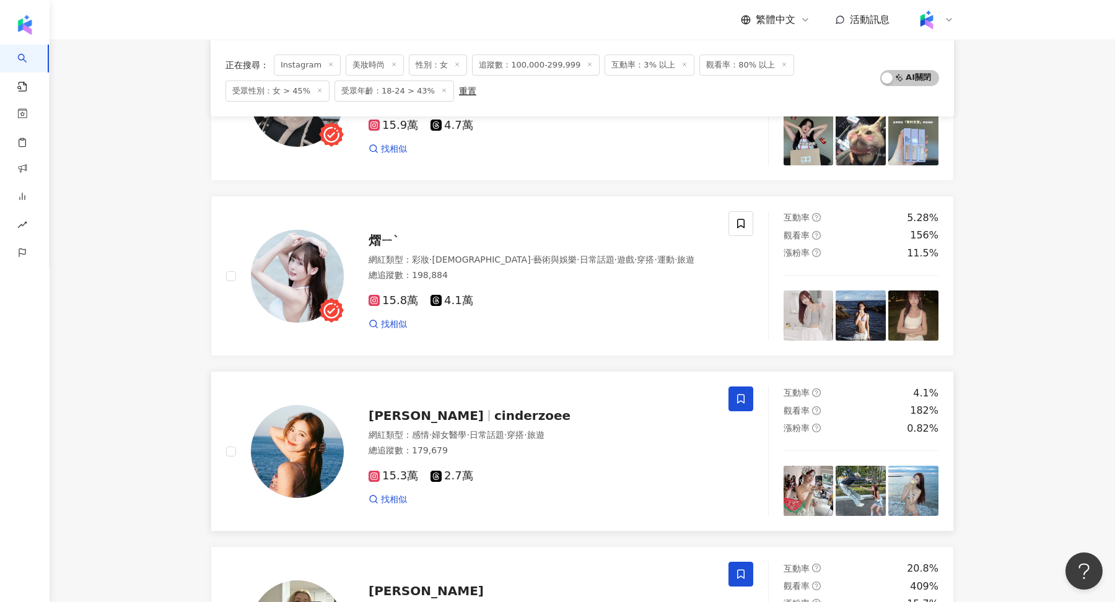
click at [299, 411] on img at bounding box center [297, 451] width 93 height 93
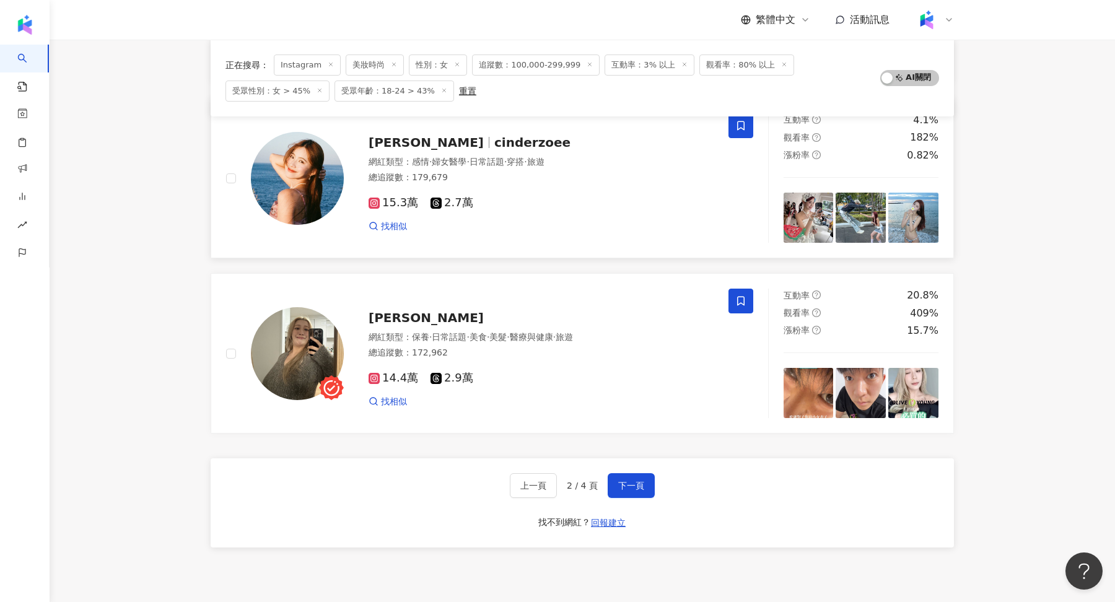
scroll to position [1902, 0]
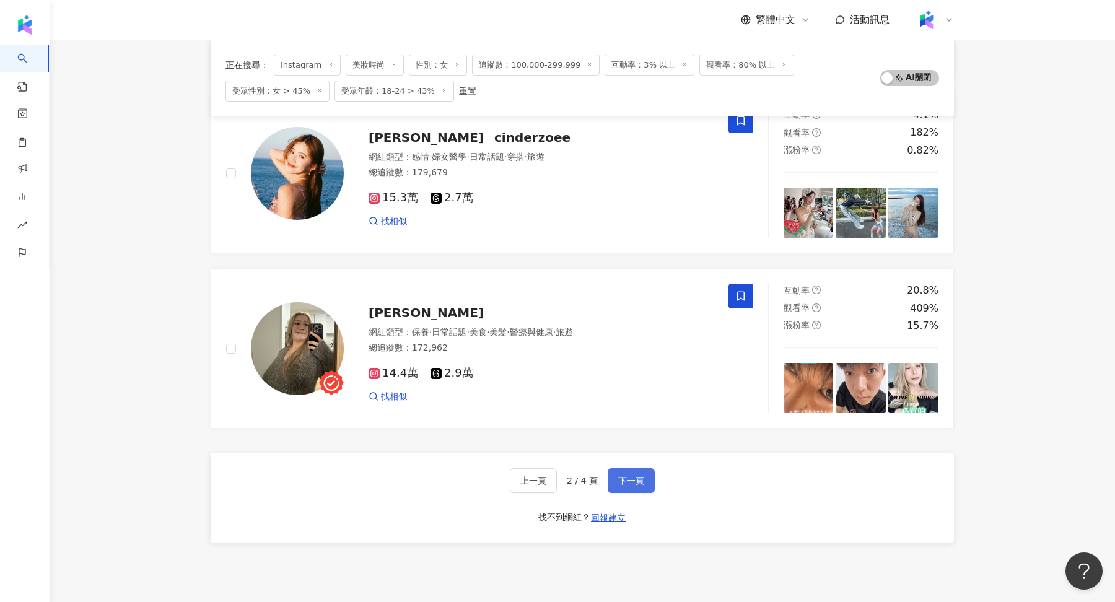
click at [633, 476] on span "下一頁" at bounding box center [631, 481] width 26 height 10
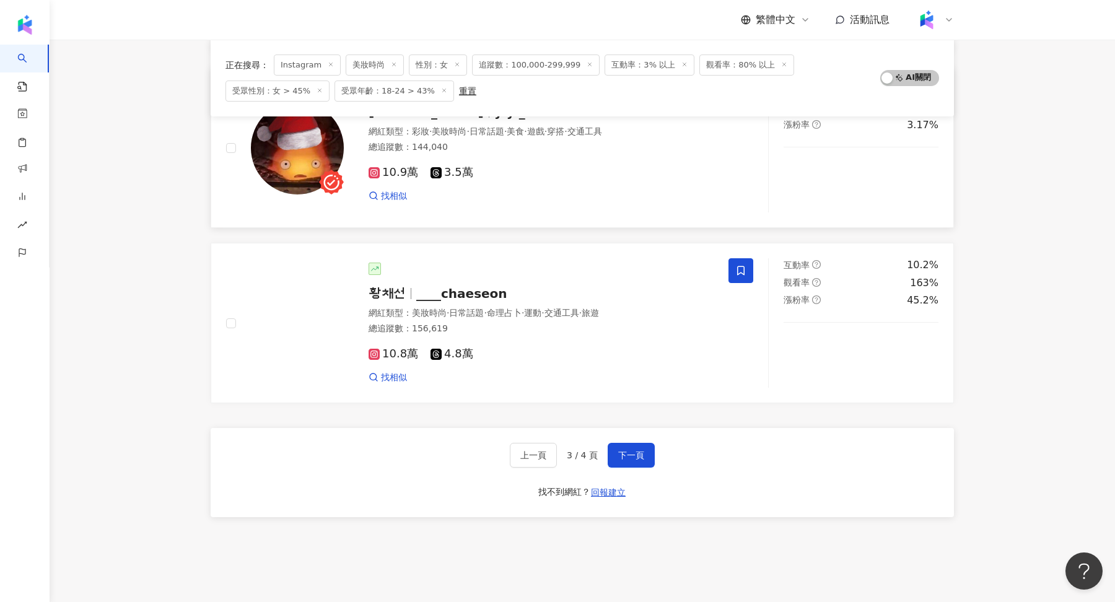
scroll to position [1929, 0]
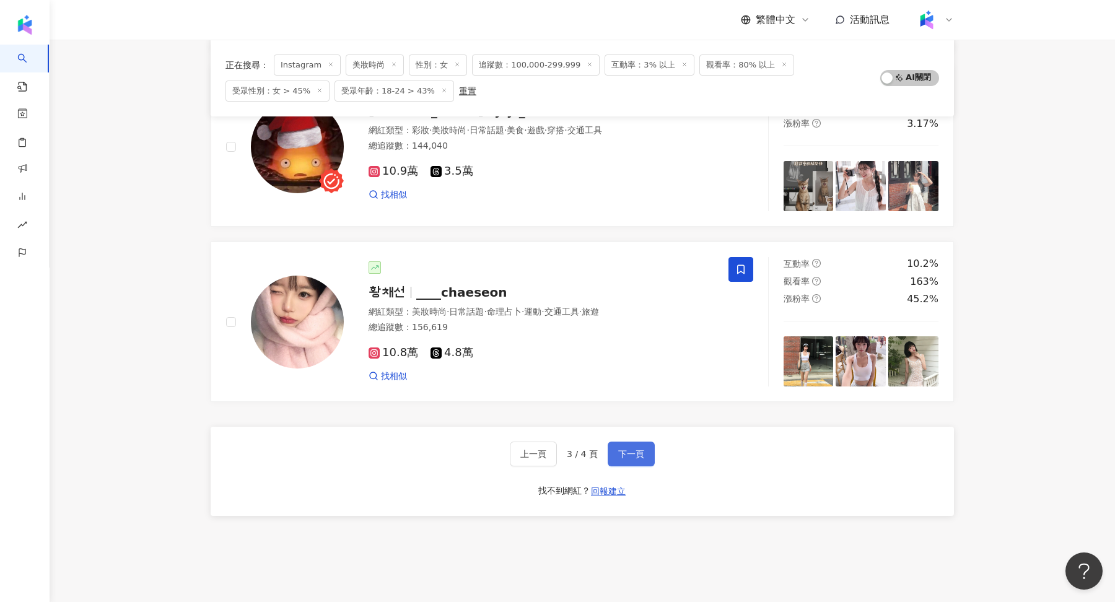
click at [644, 444] on button "下一頁" at bounding box center [631, 454] width 47 height 25
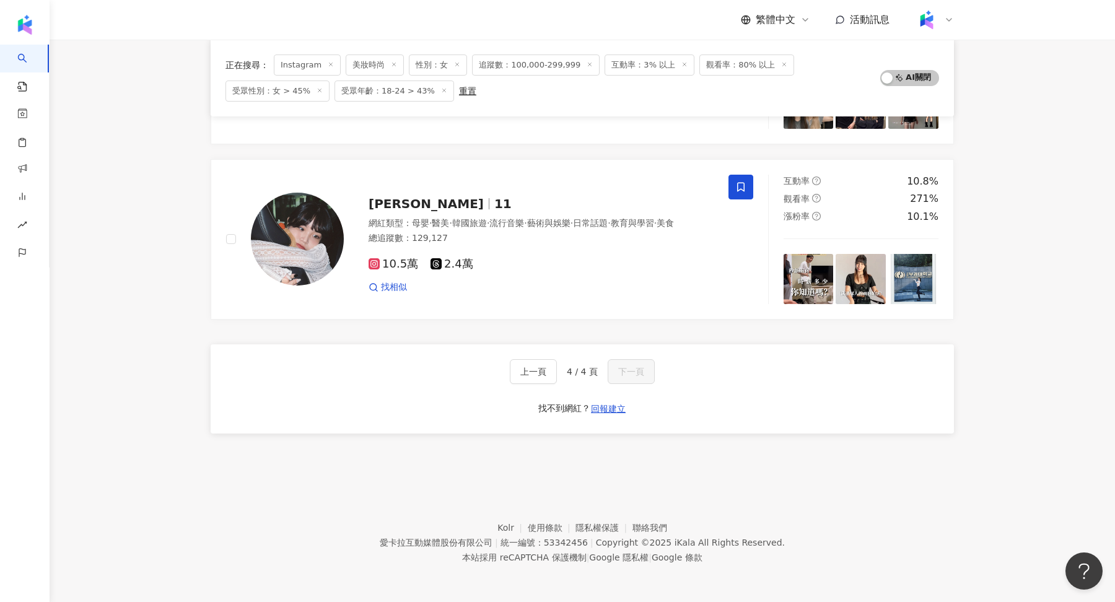
scroll to position [0, 0]
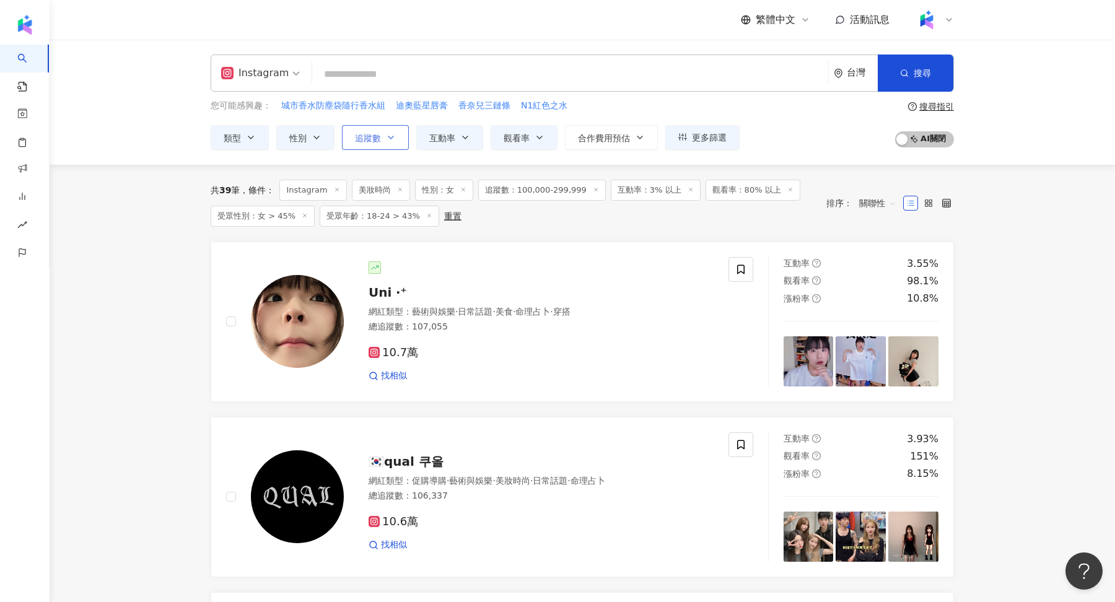
click at [380, 141] on button "追蹤數" at bounding box center [375, 137] width 67 height 25
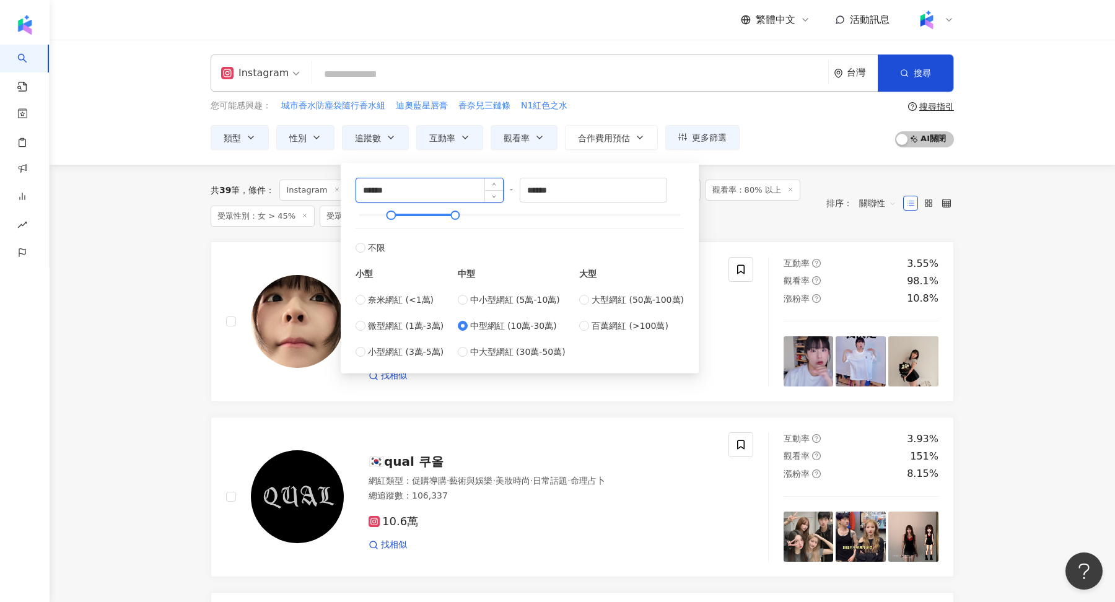
click at [367, 188] on input "******" at bounding box center [429, 190] width 147 height 24
type input "******"
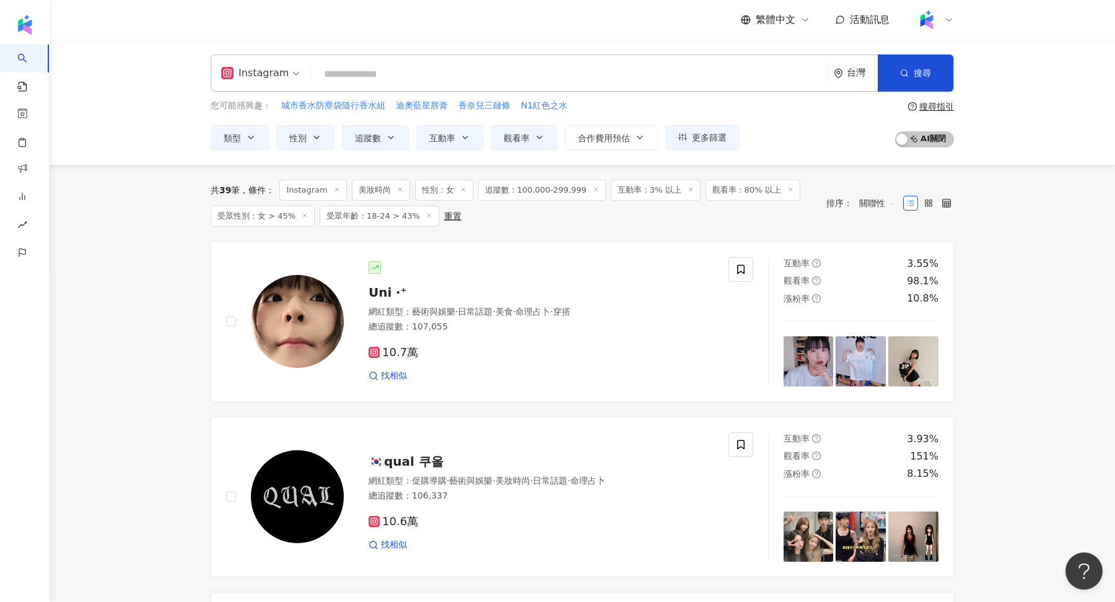
click at [845, 156] on div "Instagram 台灣 搜尋 您可能感興趣： 城市香水防塵袋隨行香水組 迪奧藍星唇膏 香奈兒三鏈條 N1紅色之水 類型 性別 追蹤數 互動率 觀看率 合作費…" at bounding box center [583, 102] width 1066 height 125
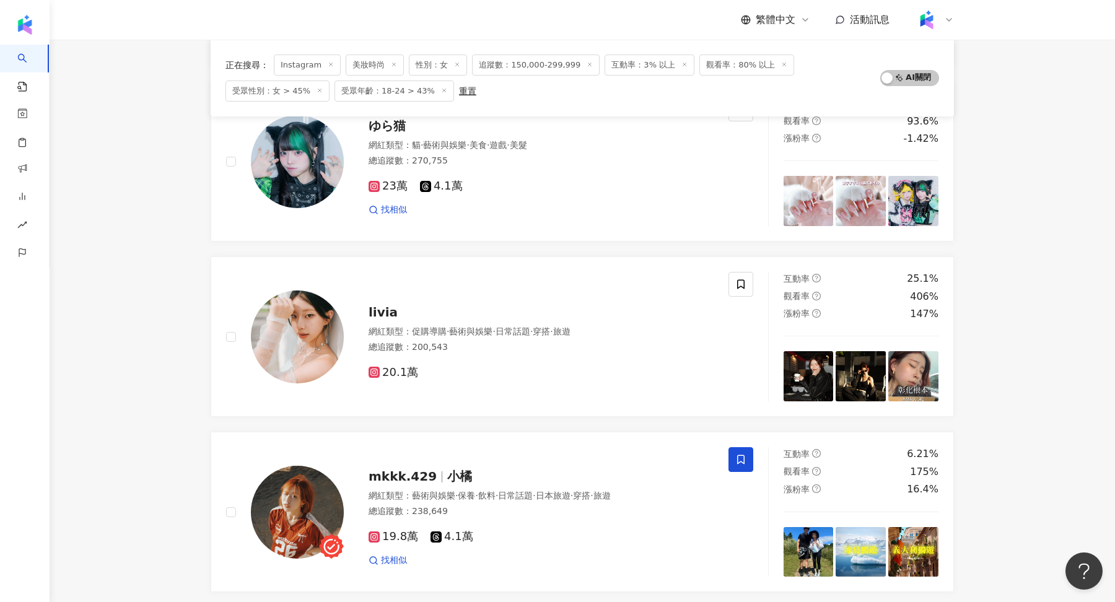
scroll to position [2002, 0]
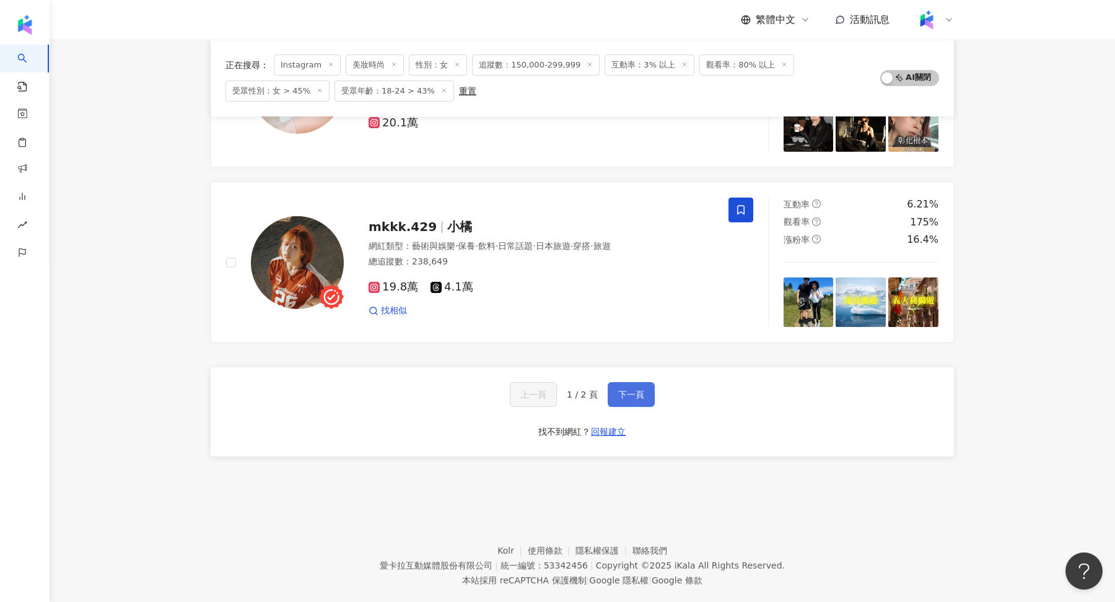
click at [622, 382] on button "下一頁" at bounding box center [631, 394] width 47 height 25
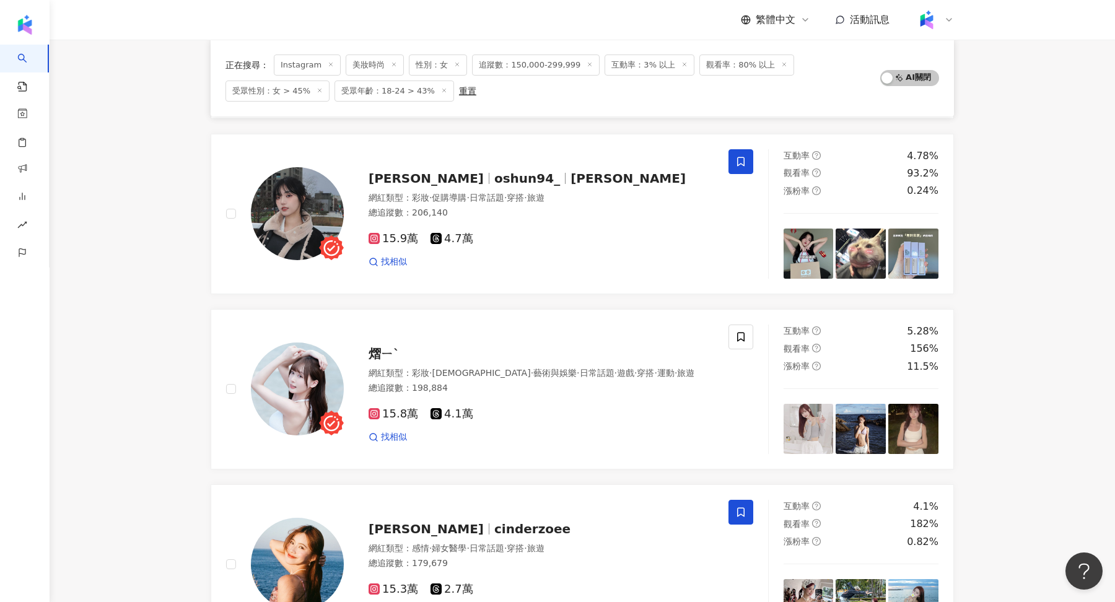
scroll to position [372, 0]
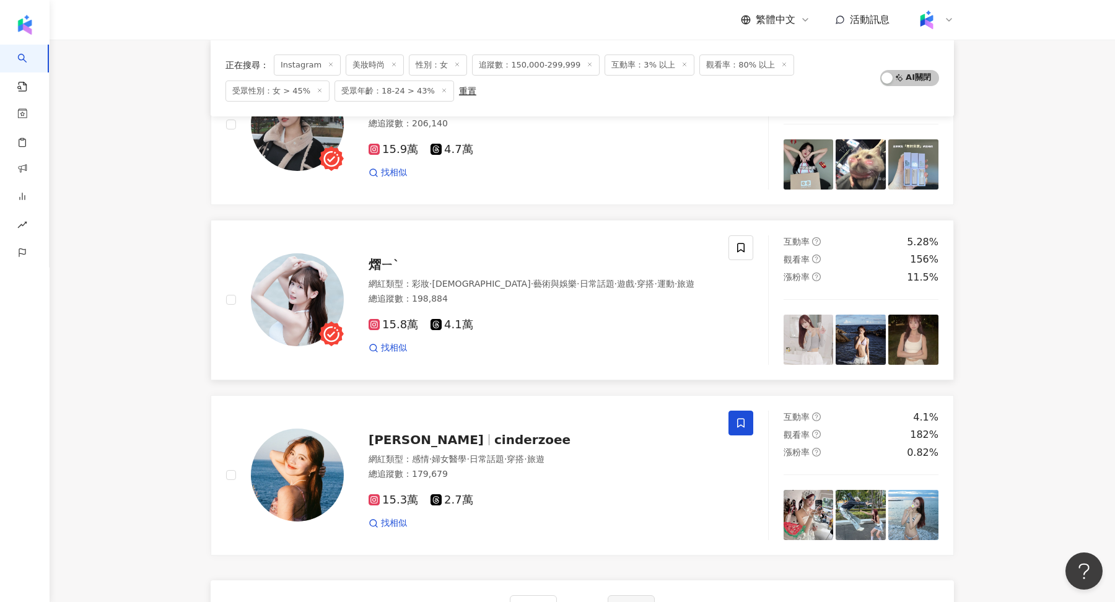
click at [279, 275] on img at bounding box center [297, 299] width 93 height 93
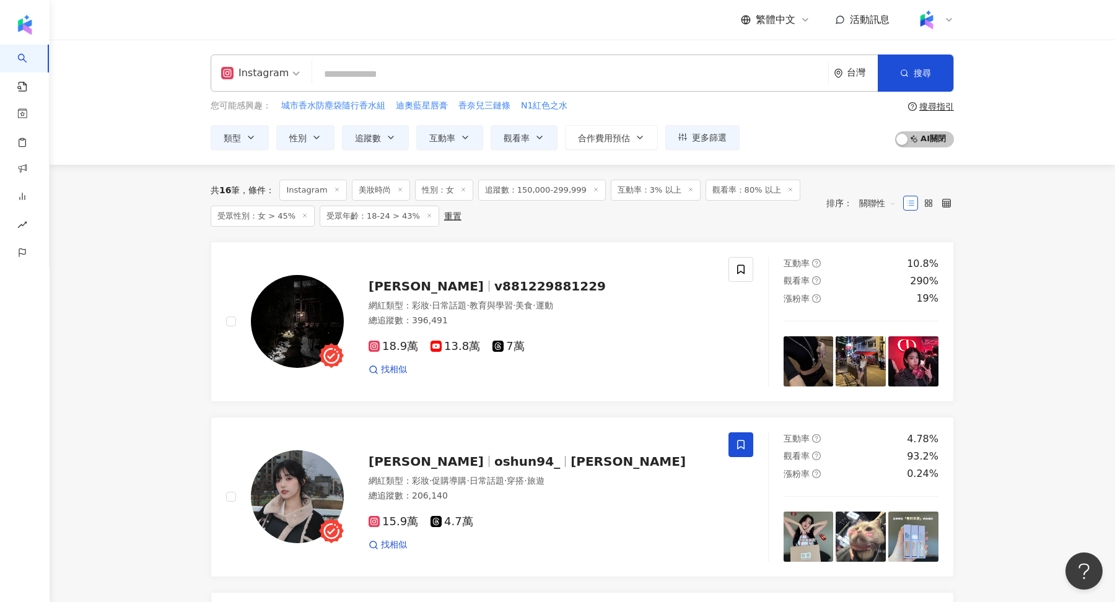
click at [688, 187] on icon at bounding box center [691, 190] width 6 height 6
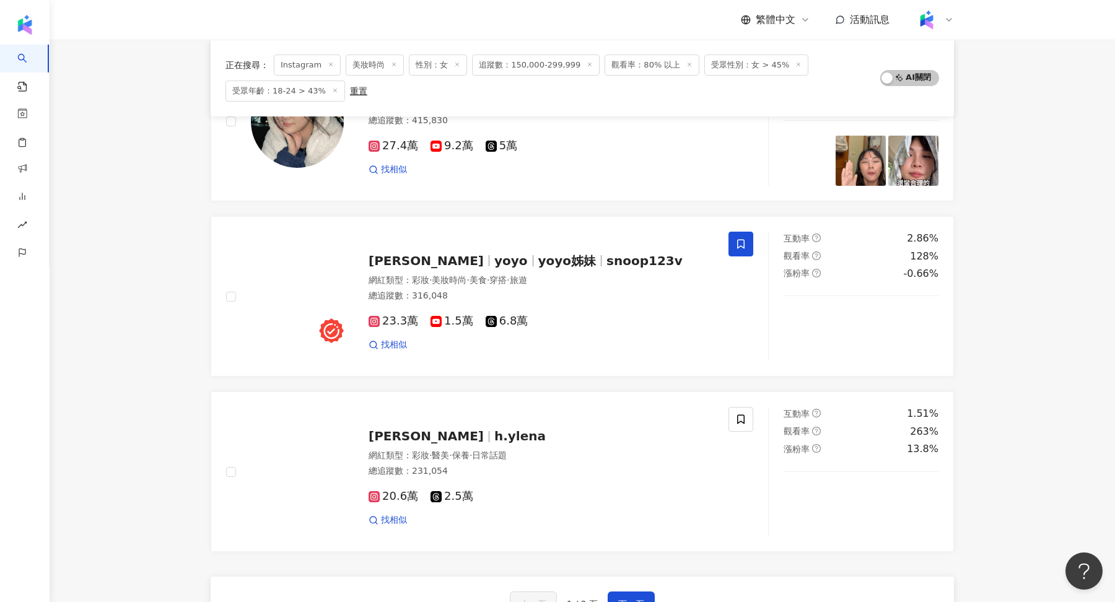
scroll to position [1795, 0]
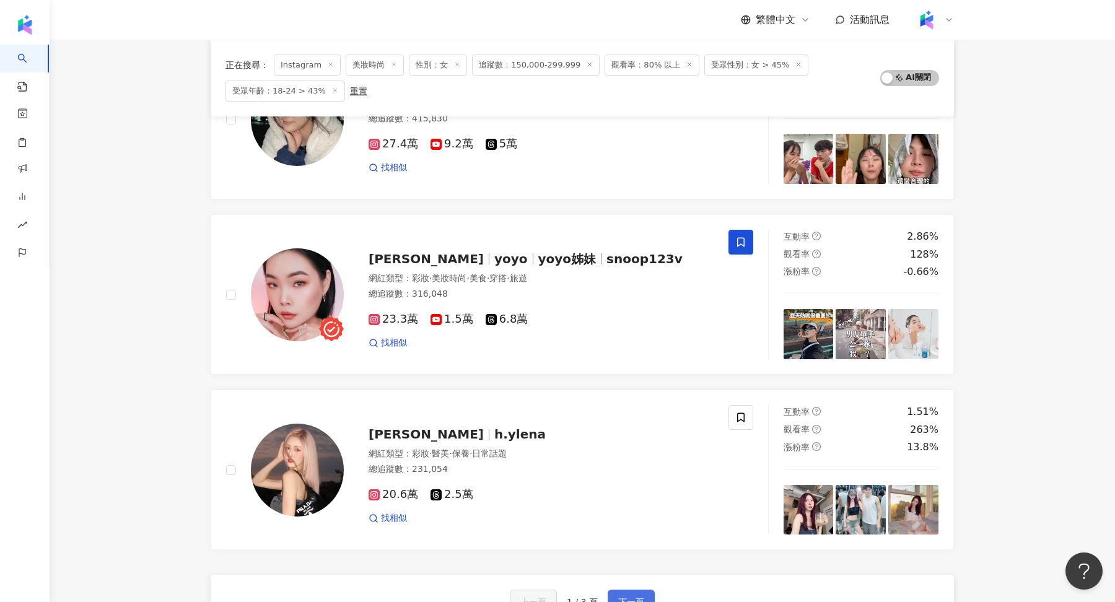
click at [644, 590] on button "下一頁" at bounding box center [631, 602] width 47 height 25
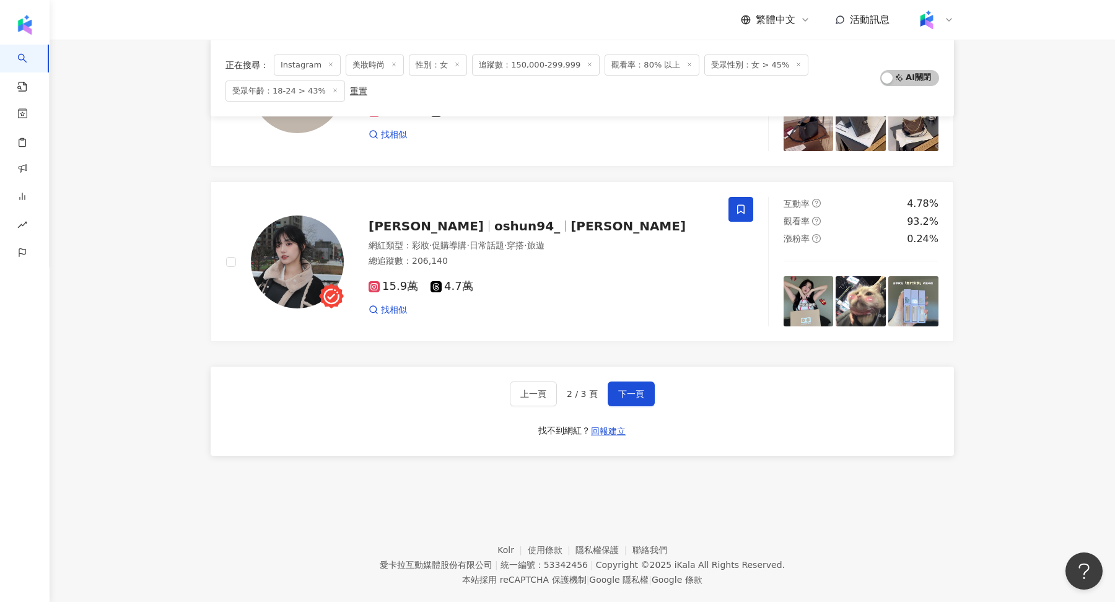
scroll to position [1990, 0]
click at [537, 389] on span "上一頁" at bounding box center [534, 394] width 26 height 10
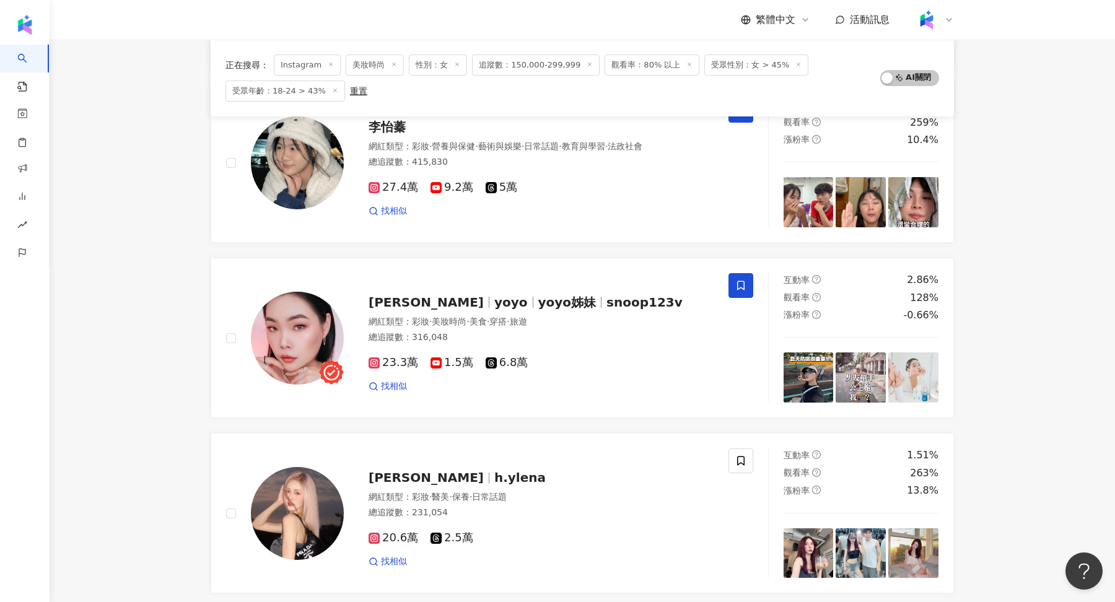
scroll to position [1729, 0]
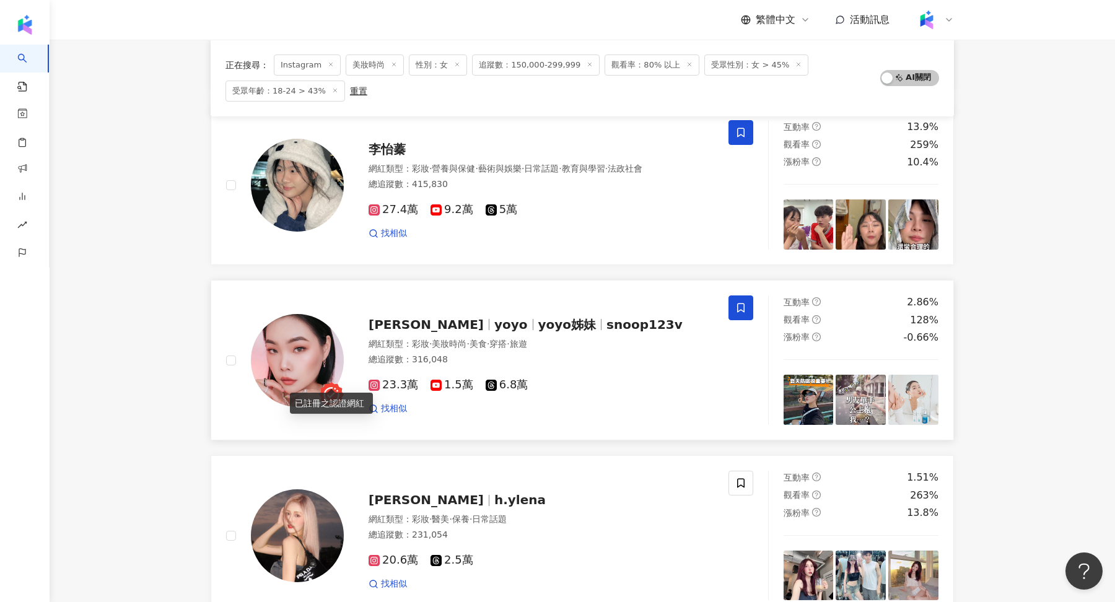
click at [327, 326] on img at bounding box center [297, 360] width 93 height 93
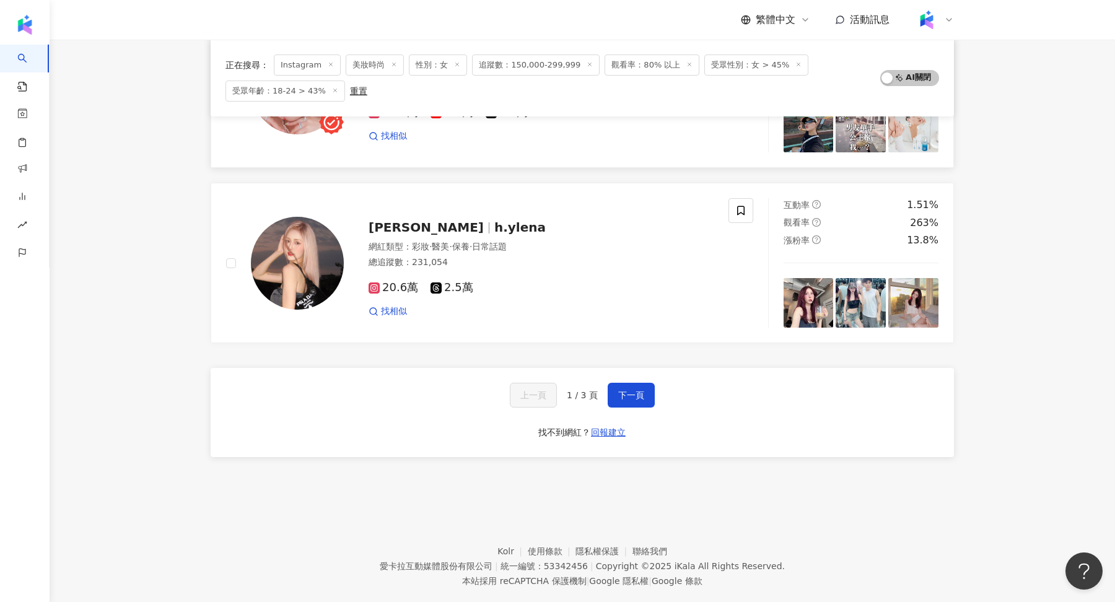
scroll to position [2002, 0]
click at [627, 390] on span "下一頁" at bounding box center [631, 395] width 26 height 10
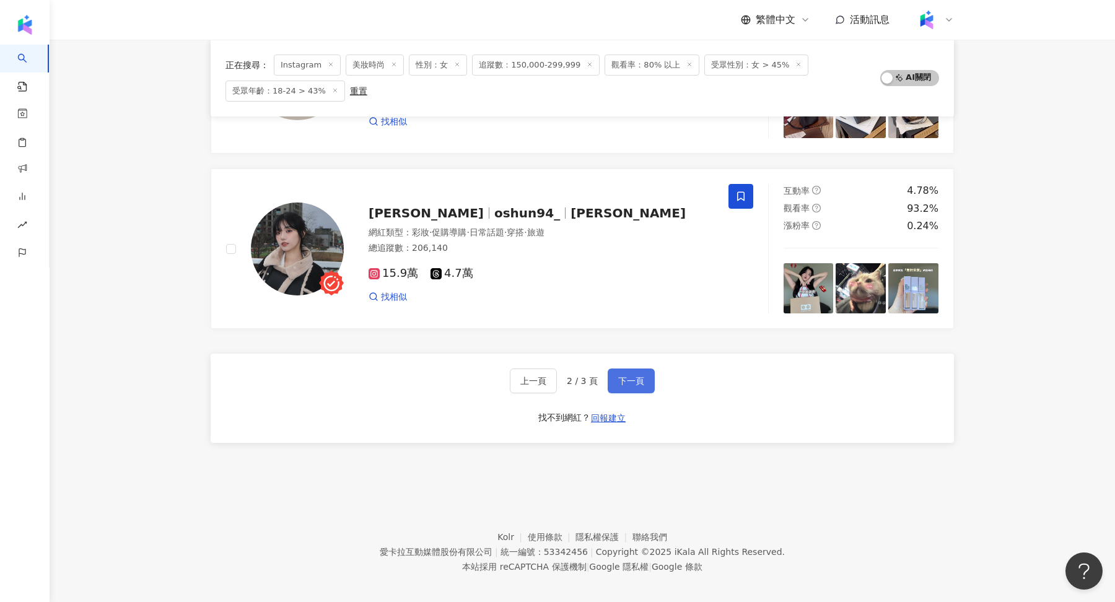
click at [627, 376] on span "下一頁" at bounding box center [631, 381] width 26 height 10
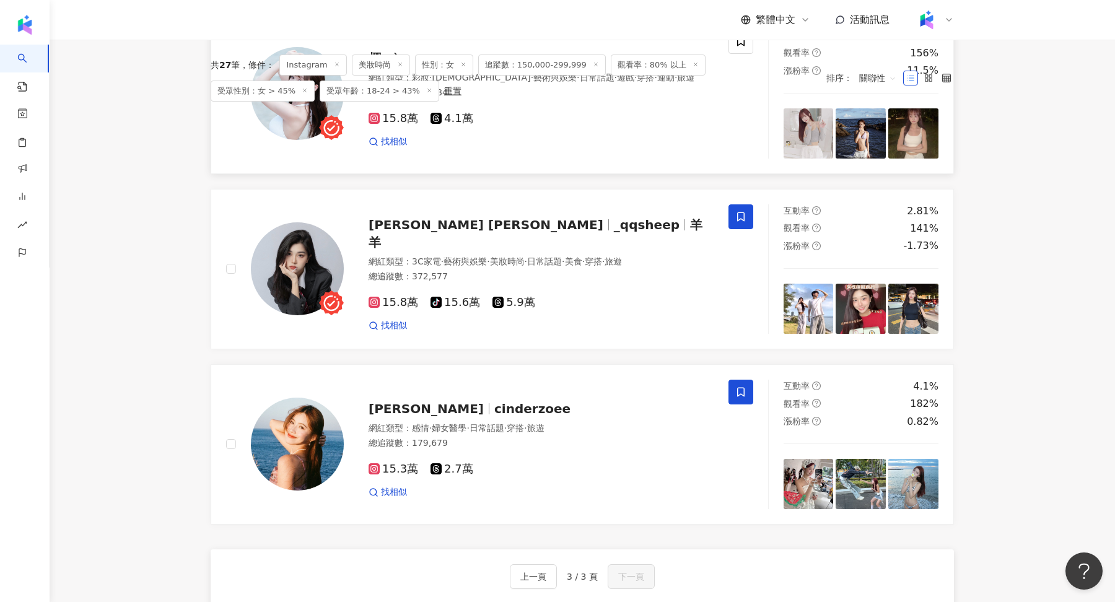
scroll to position [268, 0]
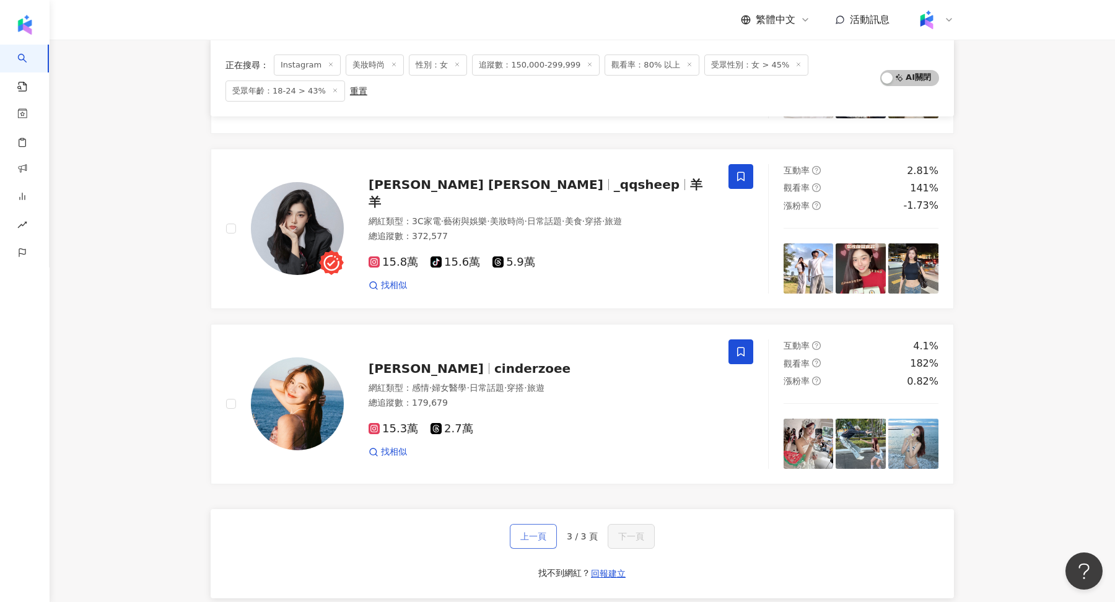
click at [529, 532] on span "上一頁" at bounding box center [534, 537] width 26 height 10
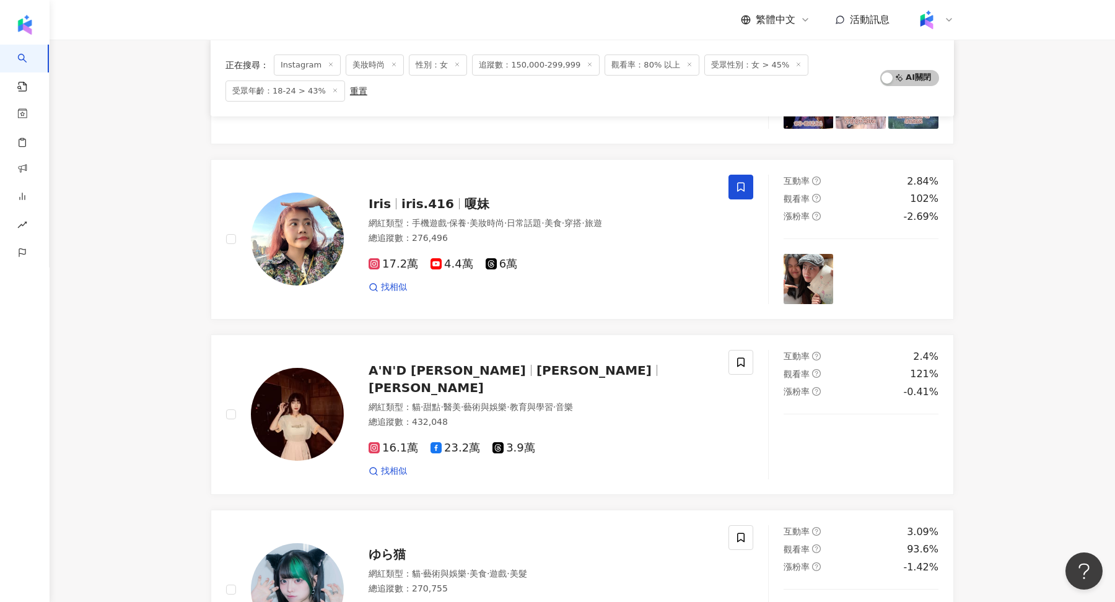
scroll to position [782, 0]
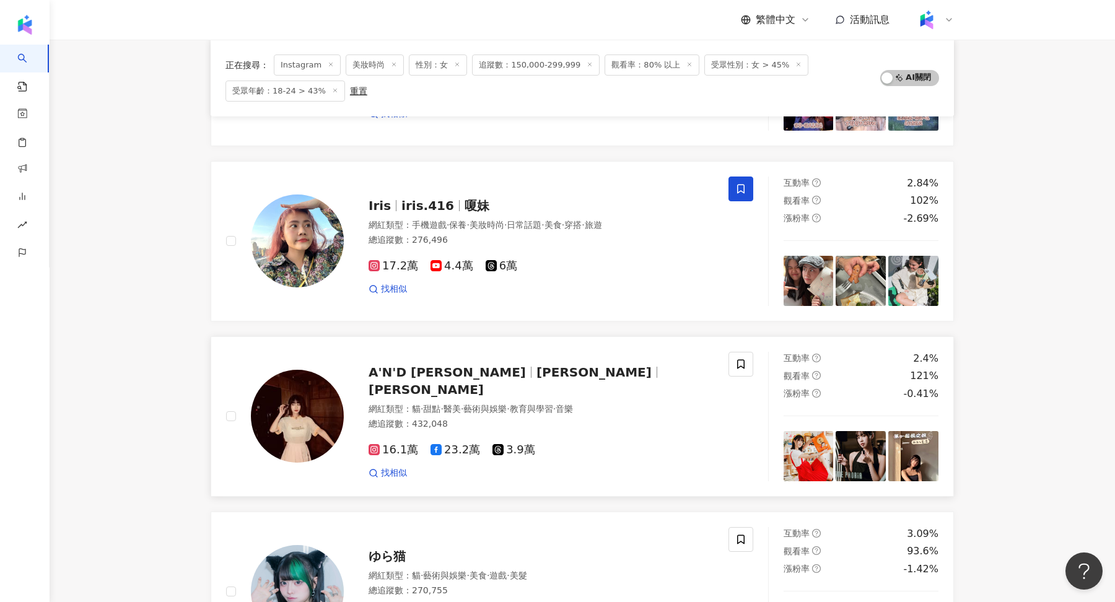
click at [315, 371] on img at bounding box center [297, 416] width 93 height 93
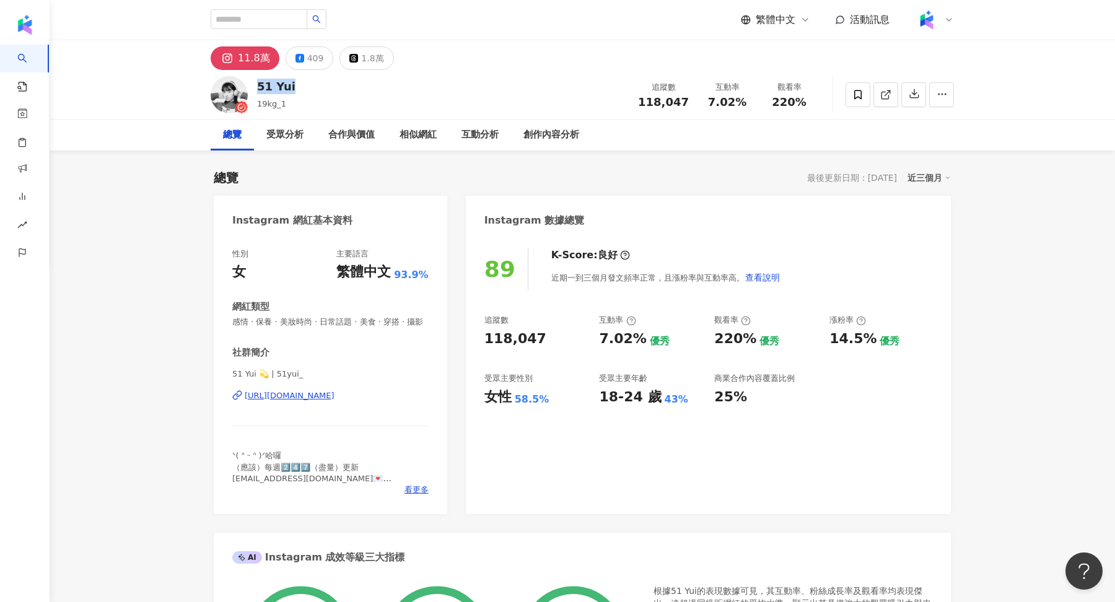
drag, startPoint x: 257, startPoint y: 86, endPoint x: 305, endPoint y: 86, distance: 48.3
click at [305, 86] on div "51 Yui 19kg_1 追蹤數 118,047 互動率 7.02% 觀看率 220%" at bounding box center [582, 94] width 793 height 49
copy div "51 Yui"
click at [890, 99] on icon at bounding box center [886, 94] width 11 height 11
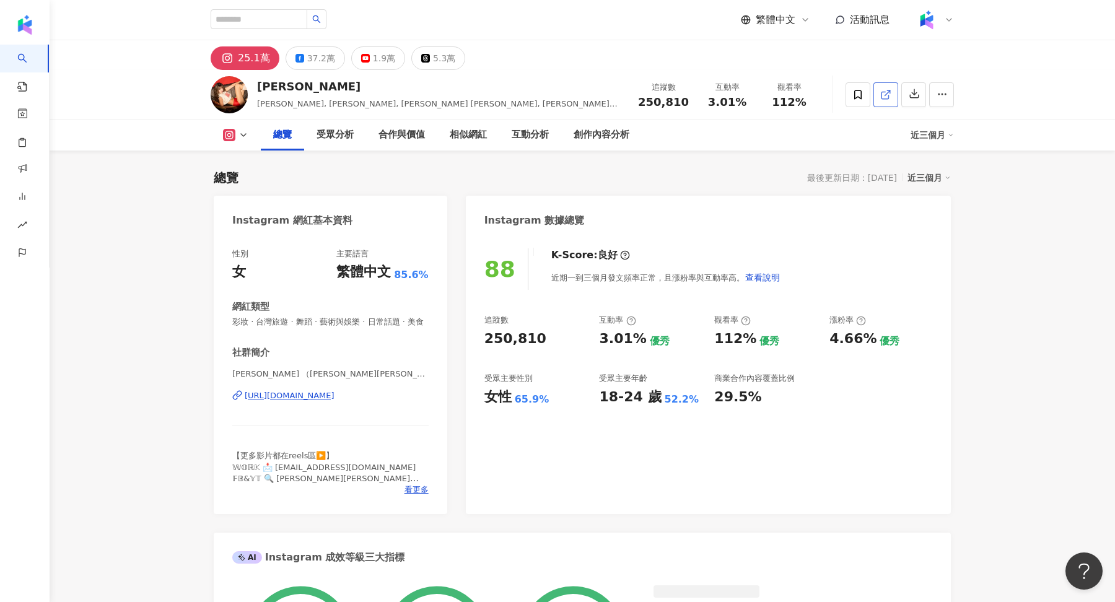
click at [892, 94] on link at bounding box center [886, 94] width 25 height 25
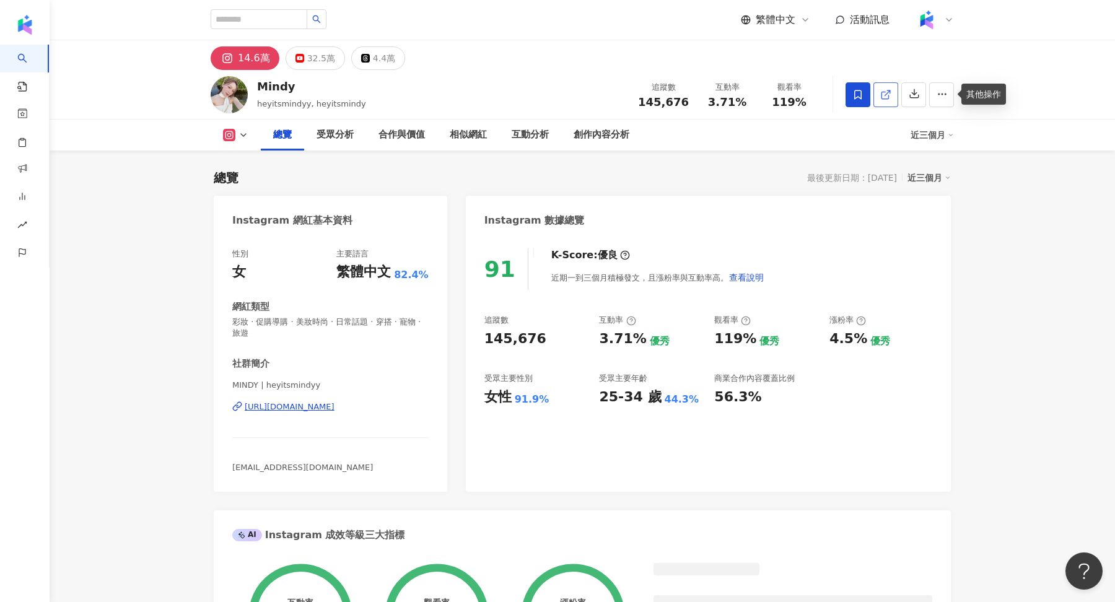
click at [888, 97] on icon at bounding box center [886, 94] width 11 height 11
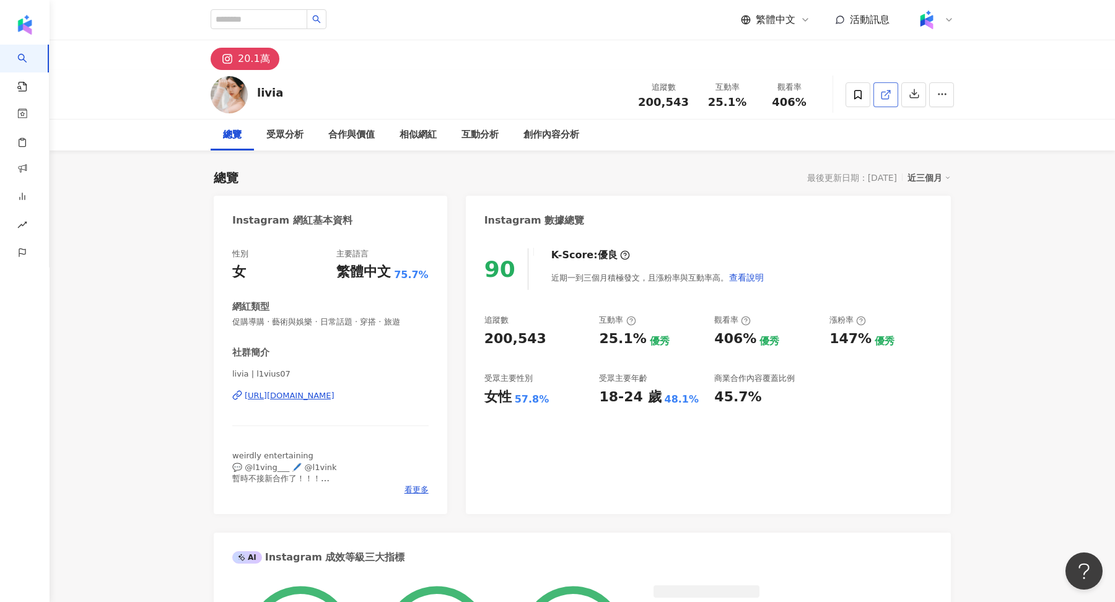
click at [887, 90] on polyline at bounding box center [888, 91] width 3 height 3
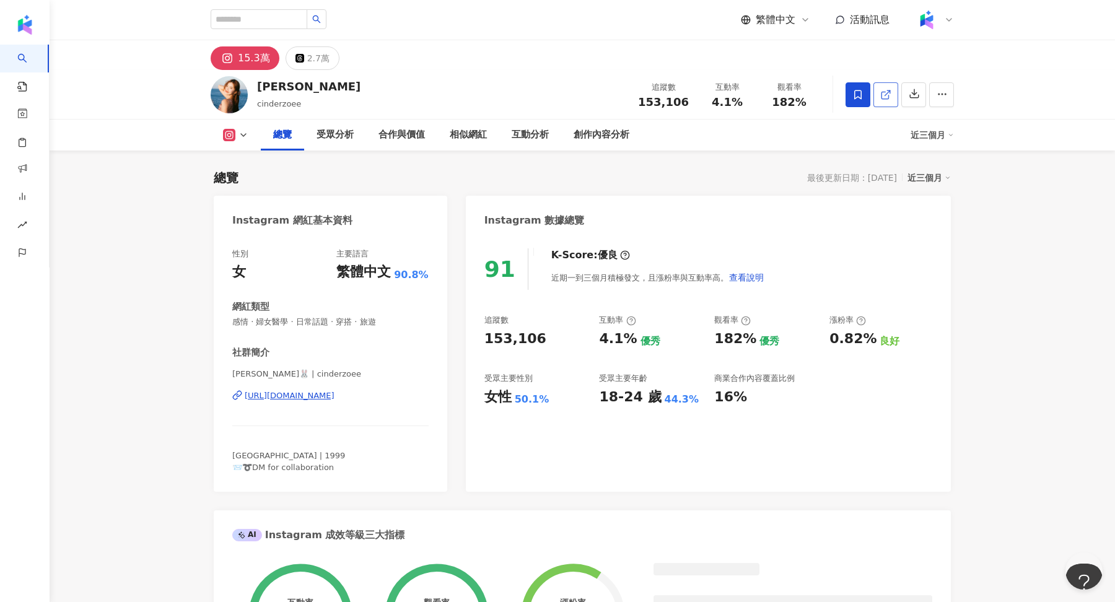
click at [884, 89] on icon at bounding box center [886, 94] width 11 height 11
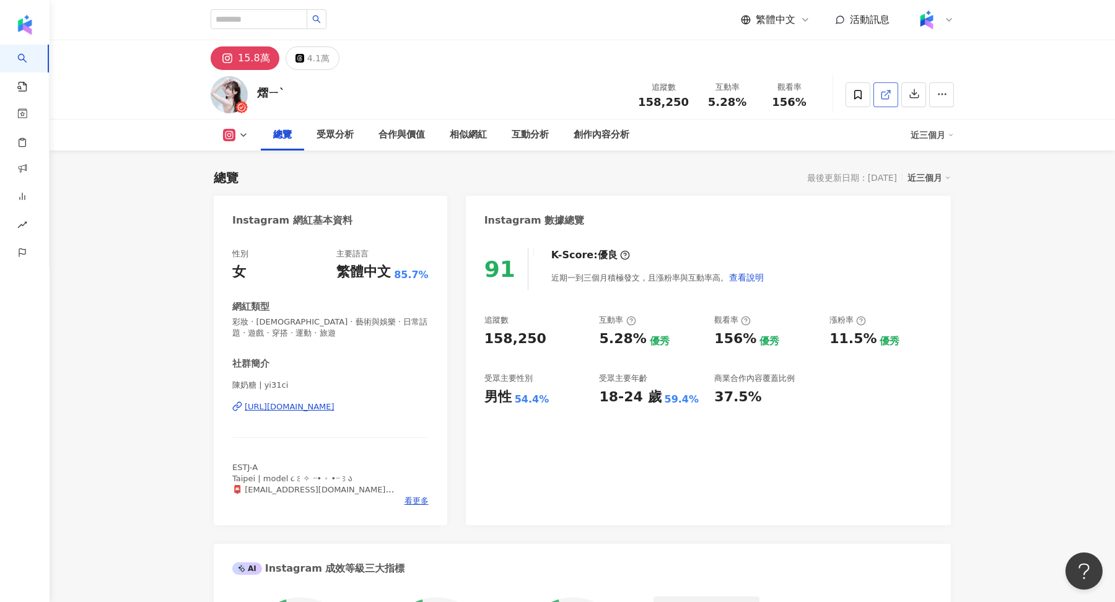
click at [887, 96] on icon at bounding box center [886, 94] width 11 height 11
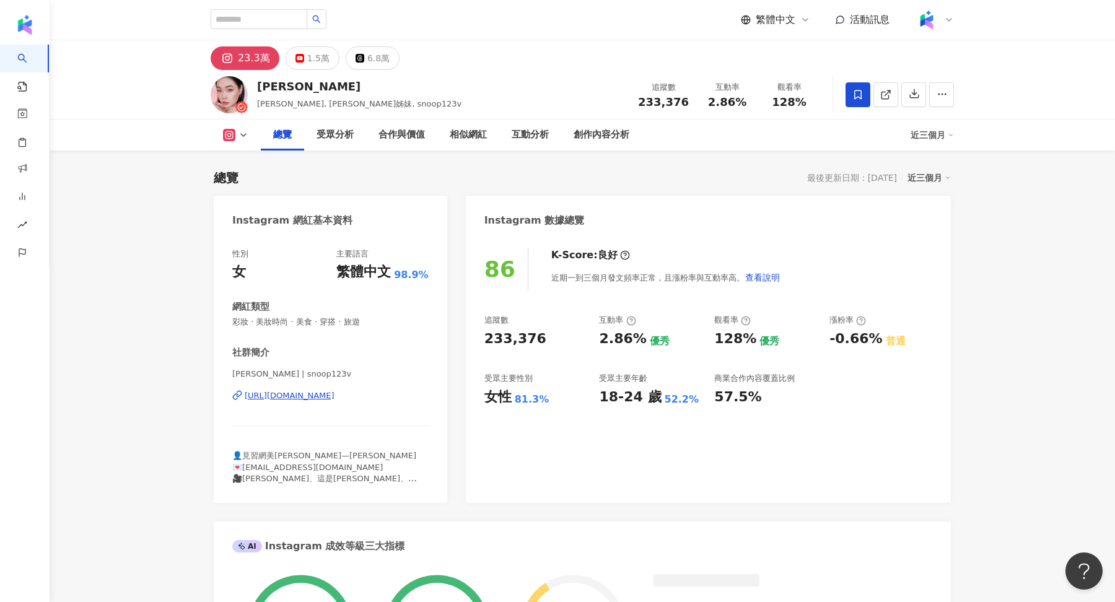
drag, startPoint x: 260, startPoint y: 83, endPoint x: 307, endPoint y: 91, distance: 47.8
click at [307, 91] on div "游庭瑄" at bounding box center [359, 86] width 205 height 15
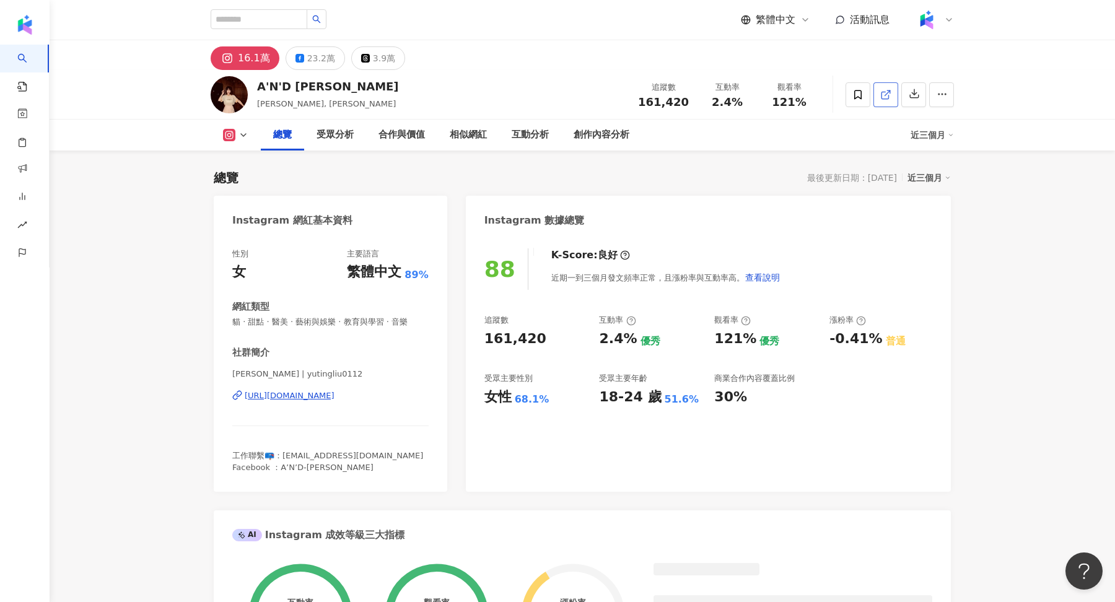
click at [889, 90] on polyline at bounding box center [888, 91] width 3 height 3
